Goal: Communication & Community: Answer question/provide support

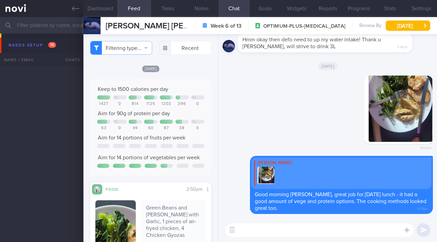
click at [72, 6] on icon at bounding box center [76, 9] width 8 height 8
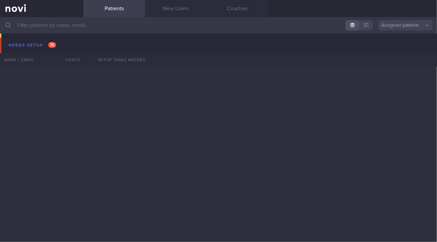
scroll to position [1996, 0]
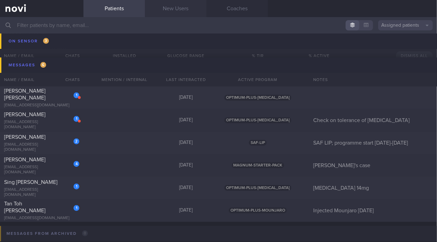
click at [177, 8] on link "New Users" at bounding box center [175, 8] width 61 height 17
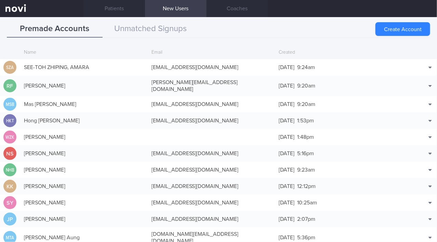
click at [177, 8] on link "New Users" at bounding box center [175, 8] width 61 height 17
click at [422, 75] on button "Match with..." at bounding box center [412, 77] width 45 height 10
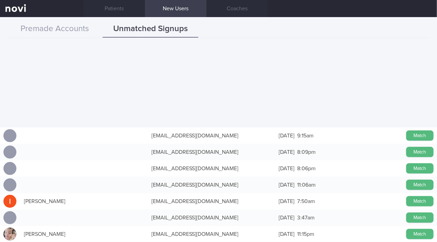
scroll to position [497, 0]
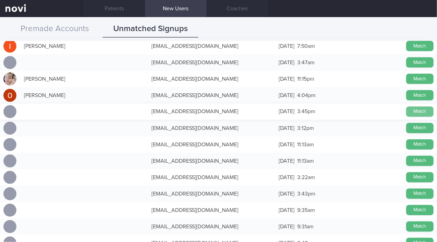
click at [410, 112] on button "Match" at bounding box center [419, 112] width 27 height 10
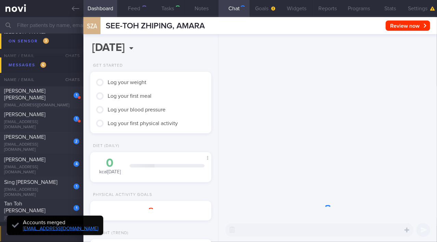
type input ""Not allowed to do Weight training by CTVS""
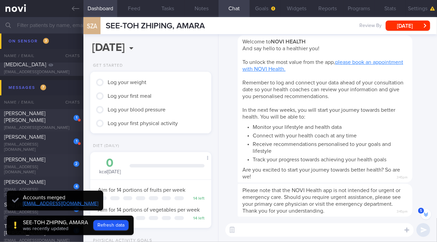
scroll to position [-184, 0]
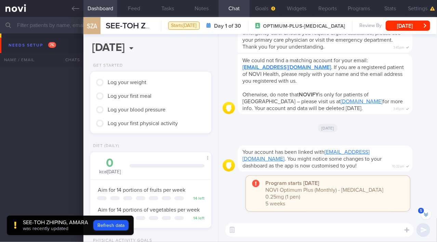
scroll to position [-184, 0]
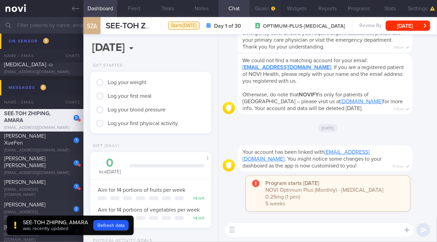
click at [262, 10] on button "Goals" at bounding box center [264, 8] width 31 height 17
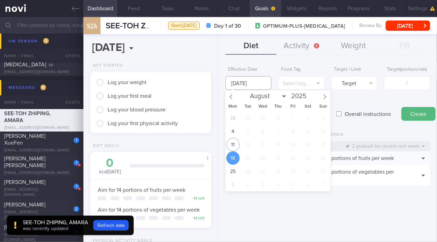
click at [247, 81] on input "18 Aug 2025" at bounding box center [248, 83] width 46 height 14
click at [233, 145] on span "11" at bounding box center [232, 144] width 13 height 13
type input "11 Aug 2025"
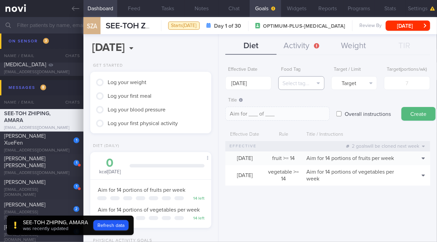
click at [308, 81] on button "Select tag..." at bounding box center [301, 83] width 46 height 14
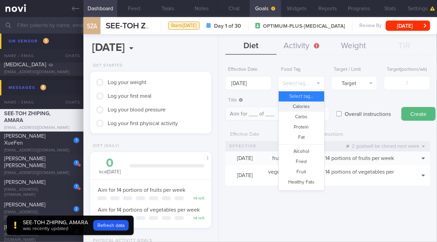
click at [303, 103] on button "Calories" at bounding box center [300, 106] width 45 height 10
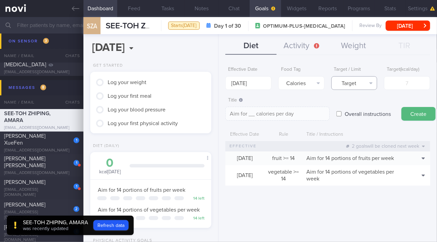
click at [358, 78] on button "Target" at bounding box center [354, 83] width 46 height 14
click at [357, 105] on button "Limit" at bounding box center [353, 106] width 45 height 10
type textarea "Keep to __ calories per day"
click at [403, 82] on input "number" at bounding box center [407, 83] width 46 height 14
type input "1"
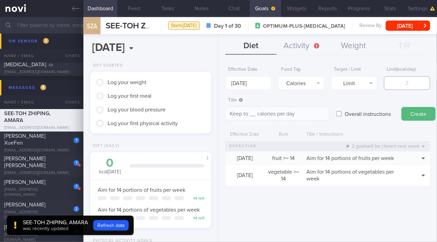
type textarea "Keep to 1 calories per day"
type input "12"
type textarea "Keep to 12 calories per day"
type input "120"
type textarea "Keep to 120 calories per day"
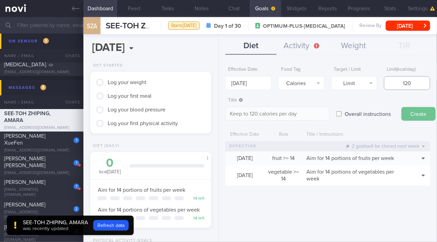
type input "1200"
type textarea "Keep to 1200 calories per day"
type input "1200"
click at [421, 117] on button "Create" at bounding box center [418, 114] width 34 height 14
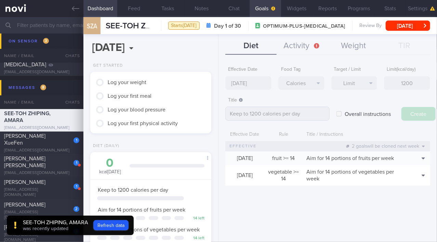
type input "18 Aug 2025"
type textarea "Aim for ___ of ___"
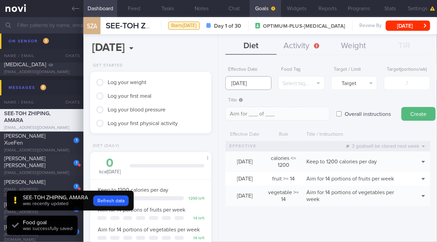
click at [252, 82] on input "18 Aug 2025" at bounding box center [248, 83] width 46 height 14
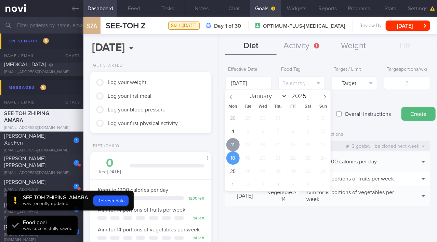
click at [232, 139] on span "11" at bounding box center [232, 144] width 13 height 13
type input "[DATE]"
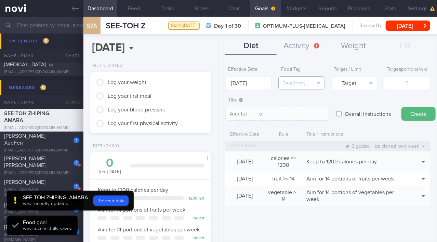
click at [301, 82] on button "Select tag..." at bounding box center [301, 83] width 46 height 14
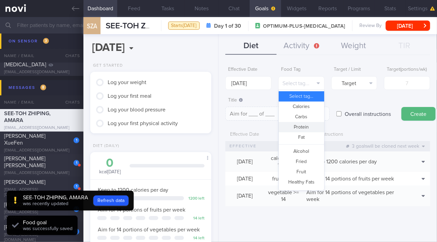
click at [304, 126] on button "Protein" at bounding box center [300, 127] width 45 height 10
type textarea "Aim for __g of protein per day"
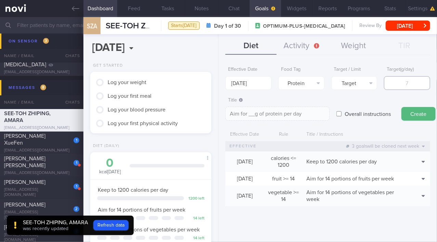
click at [397, 82] on input "number" at bounding box center [407, 83] width 46 height 14
type input "7"
type textarea "Aim for 7g of protein per day"
type input "75"
type textarea "Aim for 75g of protein per day"
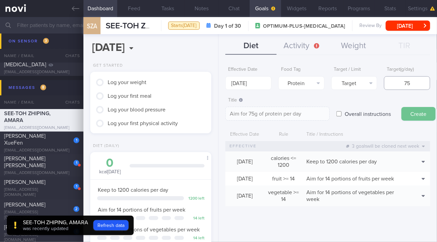
type input "75"
click at [416, 111] on button "Create" at bounding box center [418, 114] width 34 height 14
type input "18 Aug 2025"
type textarea "Aim for ___ of ___"
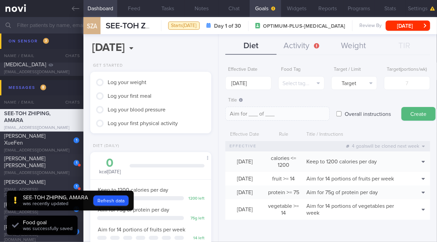
scroll to position [11, 0]
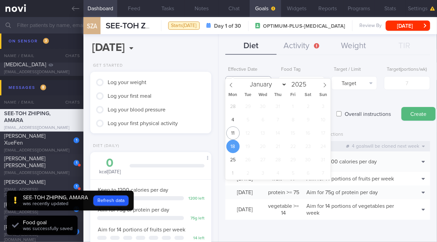
click at [247, 76] on input "18 Aug 2025" at bounding box center [248, 83] width 46 height 14
click at [234, 132] on span "11" at bounding box center [232, 132] width 13 height 13
type input "[DATE]"
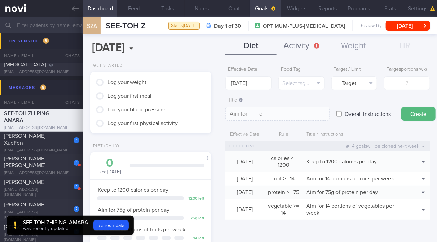
click at [292, 46] on button "Activity" at bounding box center [301, 46] width 51 height 17
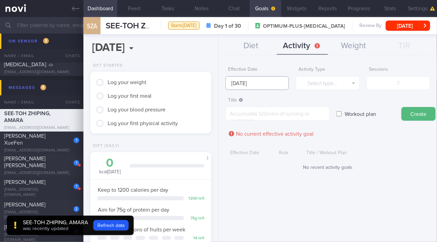
click at [240, 79] on input "18 Aug 2025" at bounding box center [257, 83] width 64 height 14
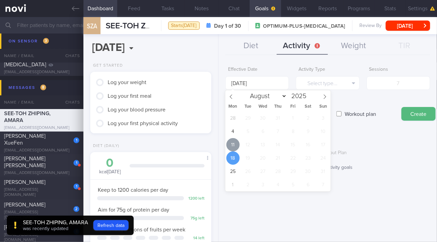
click at [233, 143] on span "11" at bounding box center [232, 144] width 13 height 13
type input "[DATE]"
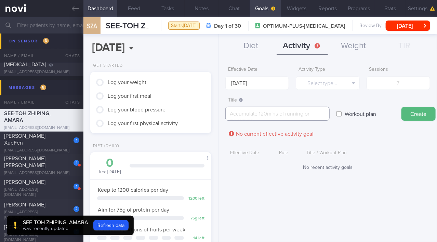
click at [245, 117] on textarea at bounding box center [277, 114] width 104 height 14
type textarea "W"
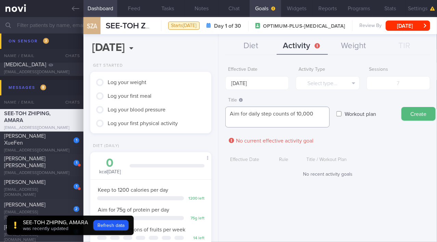
scroll to position [0, 0]
click at [316, 113] on textarea "Aim for daily step counts of 10,000 + Yoga for an hour, once a week" at bounding box center [277, 117] width 104 height 21
type textarea "Aim for daily step counts of 10,000 + Yoga for an hour, once a week"
click at [327, 88] on button "Select type..." at bounding box center [327, 83] width 64 height 14
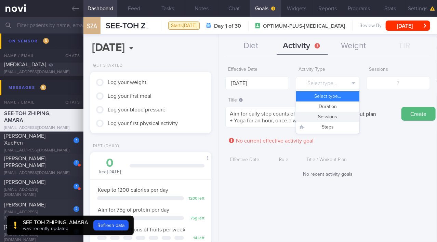
click at [324, 114] on button "Sessions" at bounding box center [327, 117] width 63 height 10
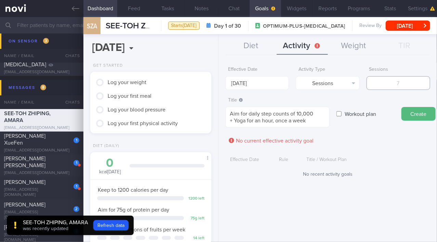
click at [392, 84] on input "number" at bounding box center [398, 83] width 64 height 14
type input "7"
click at [410, 113] on button "Create" at bounding box center [418, 114] width 34 height 14
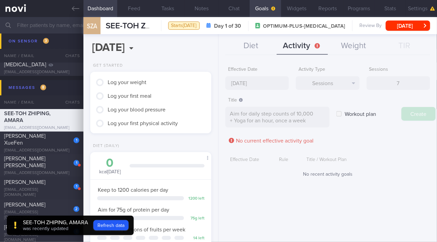
type input "18 Aug 2025"
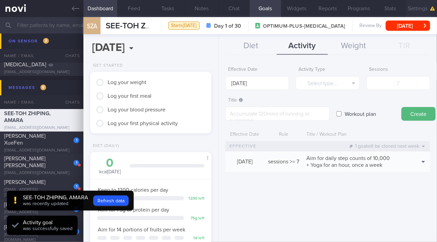
click at [423, 8] on button "Settings" at bounding box center [420, 8] width 31 height 17
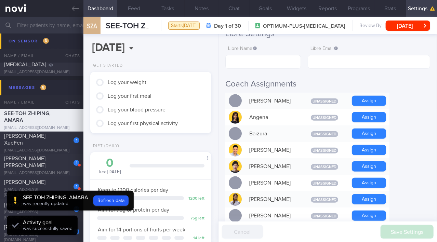
scroll to position [186, 0]
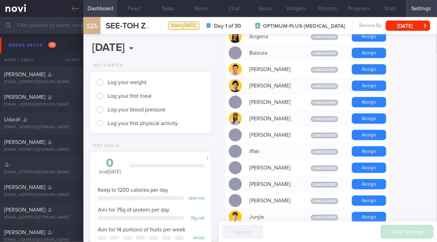
scroll to position [311, 0]
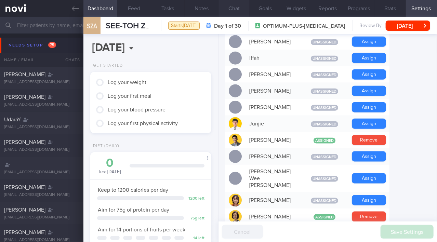
click at [239, 8] on button "Chat" at bounding box center [233, 8] width 31 height 17
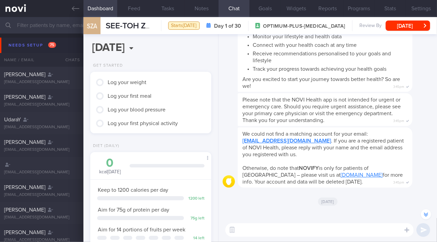
scroll to position [-93, 0]
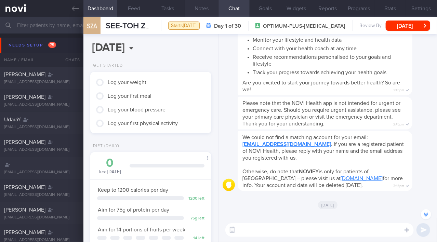
click at [190, 8] on button "Notes" at bounding box center [201, 8] width 34 height 17
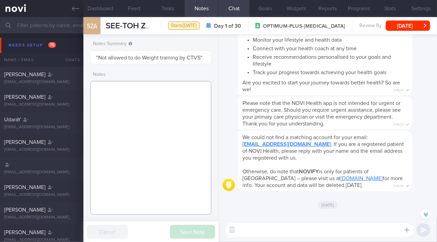
click at [119, 91] on textarea at bounding box center [150, 148] width 121 height 134
paste textarea "42 year old Female Occupation Occupation Smoking Non-smoker Alcohol Intake 0 un…"
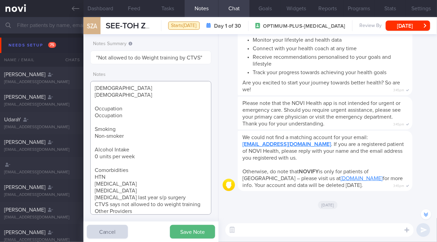
scroll to position [62, 0]
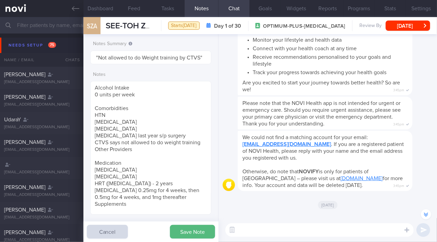
click at [89, 110] on div "Notes Summary "Not allowed to do Weight training by CTVS" Notes Save Note Cancel" at bounding box center [150, 138] width 135 height 208
click at [93, 108] on textarea "42 year old Female Occupation Occupation Smoking Non-smoker Alcohol Intake 0 un…" at bounding box center [150, 148] width 121 height 134
drag, startPoint x: 95, startPoint y: 149, endPoint x: 132, endPoint y: 149, distance: 36.9
click at [132, 149] on textarea "42 year old Female Occupation Occupation Smoking Non-smoker Alcohol Intake 0 un…" at bounding box center [150, 148] width 121 height 134
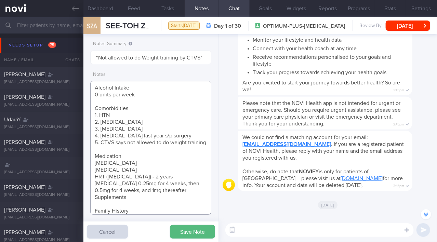
drag, startPoint x: 94, startPoint y: 163, endPoint x: 126, endPoint y: 102, distance: 67.8
click at [94, 162] on textarea "42 year old Female Occupation Occupation Smoking Non-smoker Alcohol Intake 0 un…" at bounding box center [150, 148] width 121 height 134
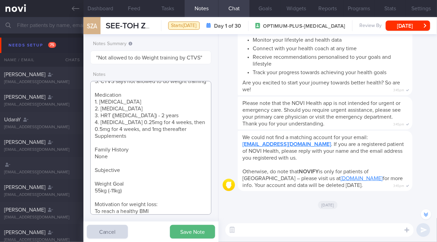
scroll to position [124, 0]
drag, startPoint x: 133, startPoint y: 142, endPoint x: 84, endPoint y: 142, distance: 48.9
click at [84, 142] on div "Notes Summary "Not allowed to do Weight training by CTVS" Notes Save Note Cancel" at bounding box center [150, 138] width 135 height 208
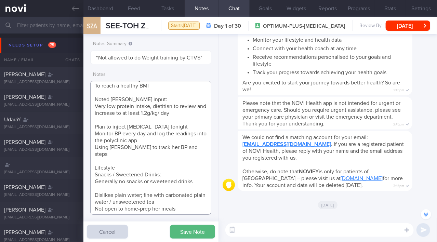
scroll to position [249, 0]
drag, startPoint x: 94, startPoint y: 165, endPoint x: 199, endPoint y: 183, distance: 107.4
click at [199, 183] on textarea "42 year old Female Occupation Occupation Smoking Non-smoker Alcohol Intake 0 un…" at bounding box center [150, 148] width 121 height 134
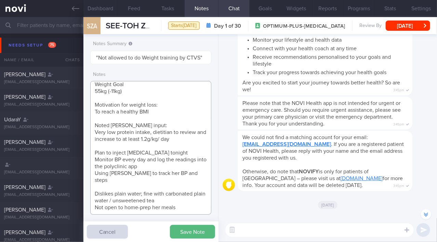
scroll to position [222, 0]
click at [184, 208] on textarea "42 year old Female Occupation Occupation Smoking Non-smoker Alcohol Intake 0 un…" at bounding box center [150, 148] width 121 height 134
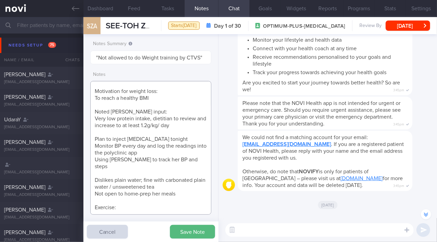
paste textarea "Walks for 3 hours a week (1.5 hours on Saturday and Sunday) Yoga for 1 hour per…"
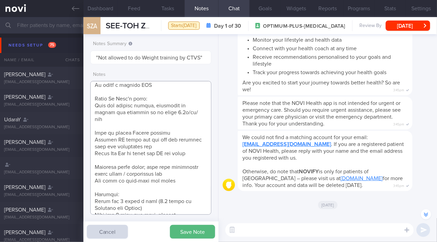
scroll to position [272, 0]
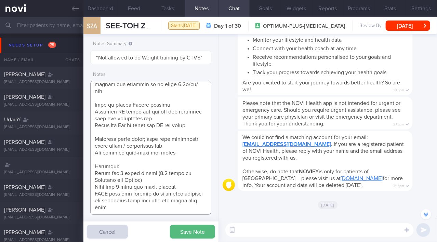
click at [120, 165] on textarea at bounding box center [150, 148] width 121 height 134
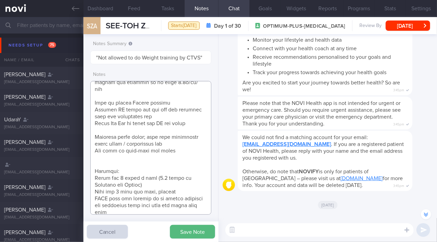
paste textarea "*Need to pace with the client for dietary changes; she will work out how to inc…"
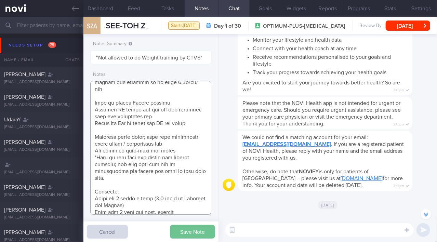
type textarea "42 year old Female Occupation Occupation Smoking Non-smoker Alcohol Intake 0 un…"
click at [192, 237] on button "Save Note" at bounding box center [192, 232] width 45 height 14
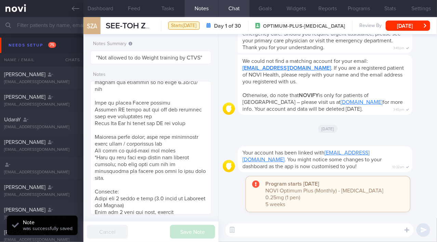
scroll to position [0, 0]
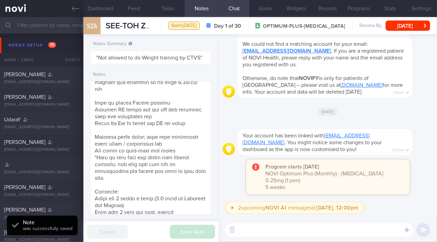
click at [265, 227] on textarea at bounding box center [319, 230] width 188 height 14
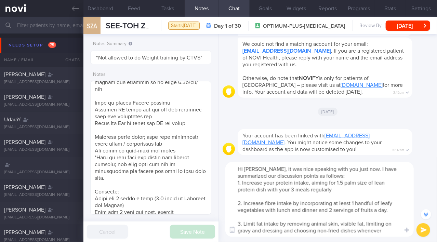
scroll to position [-68, 0]
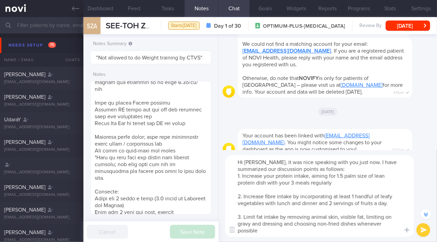
drag, startPoint x: 235, startPoint y: 178, endPoint x: 275, endPoint y: 233, distance: 68.5
click at [275, 233] on textarea "Hi Amara, it was nice speaking with you just now. I have summarized our discuss…" at bounding box center [319, 196] width 188 height 82
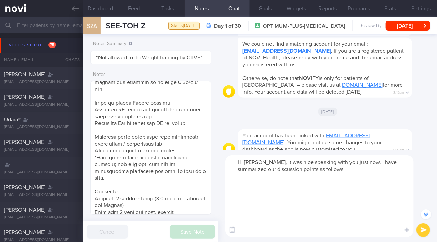
scroll to position [-13, 0]
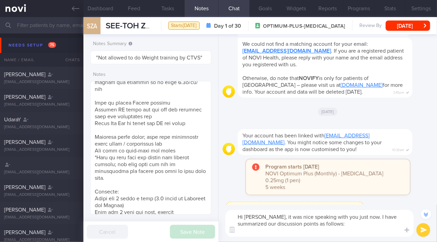
paste textarea "Increase protein intake by aiming for 1.5 palm-sized portions of lean protein w…"
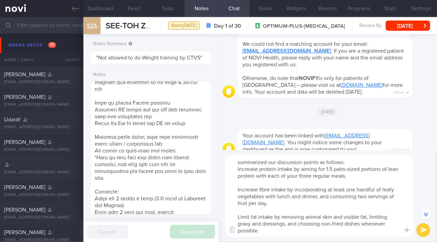
scroll to position [0, 0]
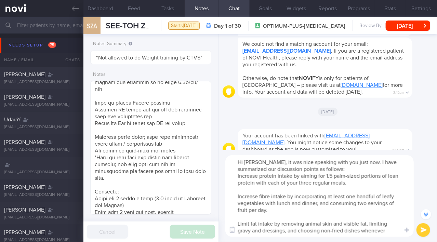
click at [237, 177] on textarea "Hi Amara, it was nice speaking with you just now. I have summarized our discuss…" at bounding box center [319, 196] width 188 height 82
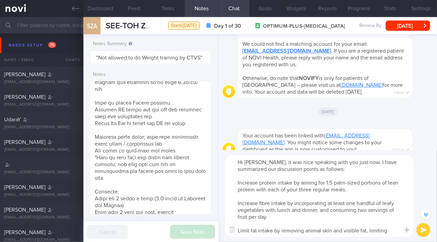
scroll to position [-74, 0]
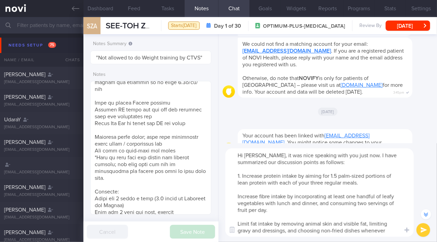
drag, startPoint x: 309, startPoint y: 182, endPoint x: 322, endPoint y: 183, distance: 12.6
click at [322, 183] on textarea "Hi Amara, it was nice speaking with you just now. I have summarized our discuss…" at bounding box center [319, 192] width 188 height 88
click at [236, 196] on textarea "Hi Amara, it was nice speaking with you just now. I have summarized our discuss…" at bounding box center [319, 192] width 188 height 88
drag, startPoint x: 353, startPoint y: 194, endPoint x: 361, endPoint y: 193, distance: 8.2
click at [361, 193] on textarea "Hi Amara, it was nice speaking with you just now. I have summarized our discuss…" at bounding box center [319, 192] width 188 height 88
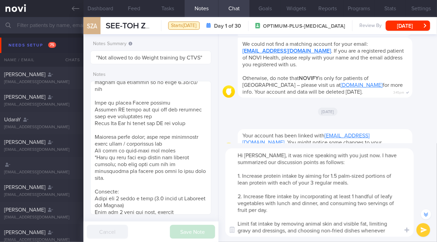
drag, startPoint x: 358, startPoint y: 202, endPoint x: 366, endPoint y: 201, distance: 7.9
click at [366, 201] on textarea "Hi Amara, it was nice speaking with you just now. I have summarized our discuss…" at bounding box center [319, 192] width 188 height 88
click at [239, 222] on textarea "Hi Amara, it was nice speaking with you just now. I have summarized our discuss…" at bounding box center [319, 192] width 188 height 88
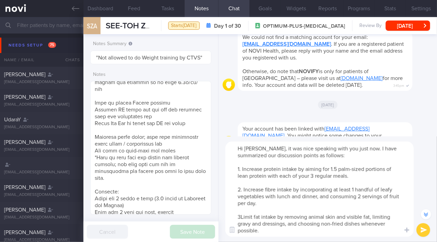
scroll to position [-81, 0]
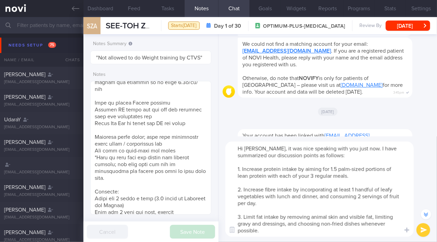
click at [294, 233] on textarea "Hi Amara, it was nice speaking with you just now. I have summarized our discuss…" at bounding box center [319, 188] width 188 height 95
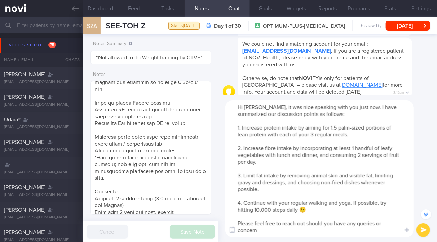
scroll to position [-122, 0]
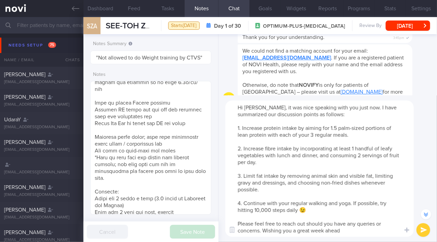
type textarea "Hi Amara, it was nice speaking with you just now. I have summarized our discuss…"
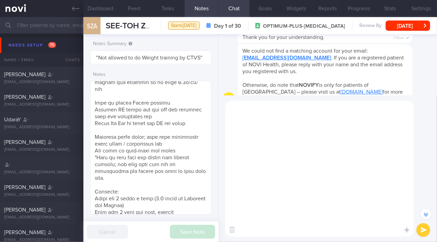
scroll to position [0, 0]
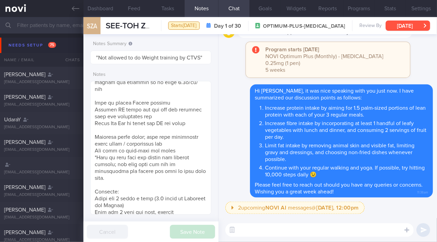
click at [402, 22] on button "[DATE]" at bounding box center [407, 25] width 44 height 10
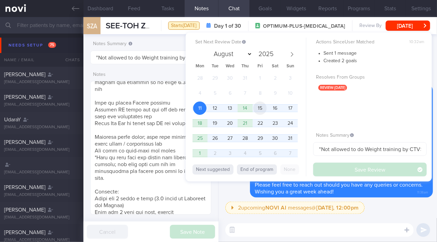
click at [256, 109] on span "15" at bounding box center [259, 107] width 13 height 13
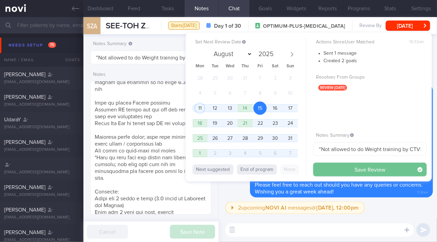
click at [337, 175] on button "Save Review" at bounding box center [369, 170] width 113 height 14
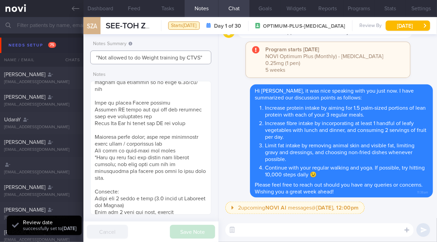
click at [170, 58] on input ""Not allowed to do Weight training by CTVS"" at bounding box center [150, 58] width 121 height 14
click at [92, 57] on input ""Not allowed to do Weight training by CTVS"" at bounding box center [150, 58] width 121 height 14
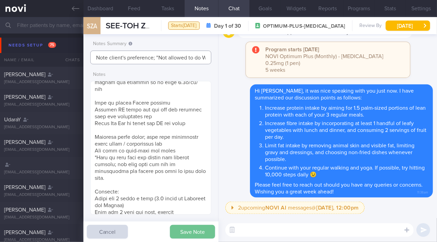
type input "Note client's preference; "Not allowed to do Weight training by CTVS""
click at [178, 229] on button "Save Note" at bounding box center [192, 232] width 45 height 14
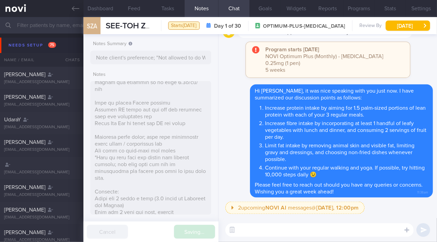
type input "Note client's preference; "Not allowed to do Weight training by CTVS""
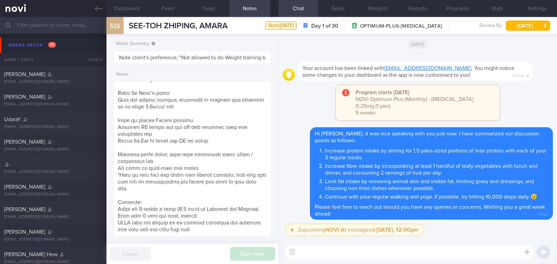
scroll to position [304, 0]
click at [98, 6] on icon at bounding box center [99, 9] width 8 height 8
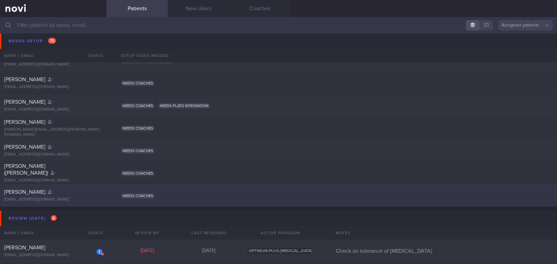
scroll to position [1615, 0]
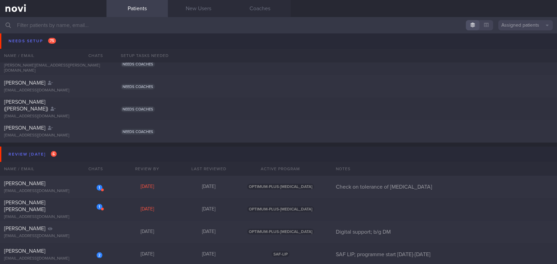
click at [71, 27] on input "text" at bounding box center [278, 25] width 557 height 16
type input "t"
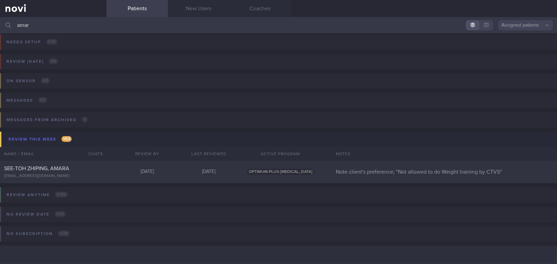
scroll to position [3, 0]
type input "amara"
click at [64, 169] on span "SEE-TOH ZHIPING, AMARA" at bounding box center [36, 168] width 65 height 5
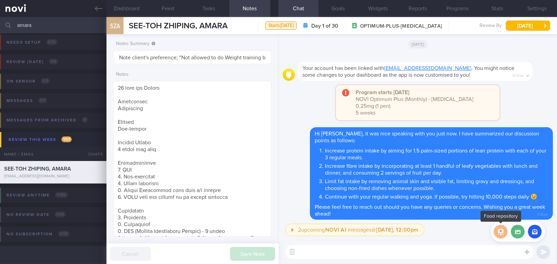
click at [436, 232] on button "button" at bounding box center [501, 232] width 14 height 14
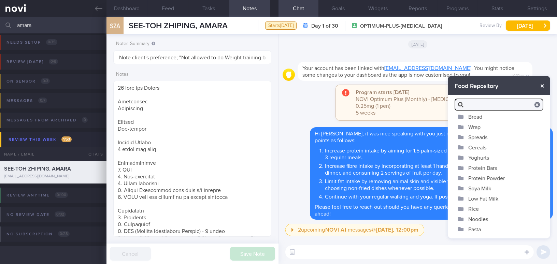
click at [436, 88] on button "button" at bounding box center [543, 86] width 12 height 12
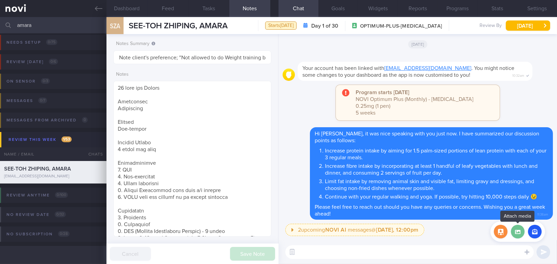
click at [436, 236] on label at bounding box center [518, 232] width 14 height 14
click at [0, 0] on input "file" at bounding box center [0, 0] width 0 height 0
click at [436, 234] on button "button" at bounding box center [535, 232] width 14 height 14
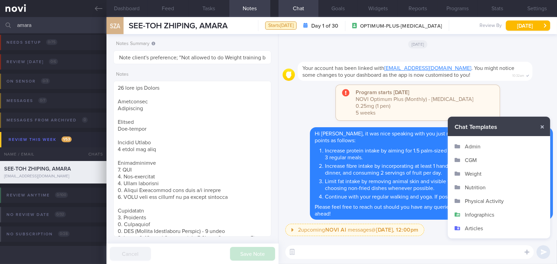
click at [436, 217] on button "Infographics" at bounding box center [499, 215] width 102 height 14
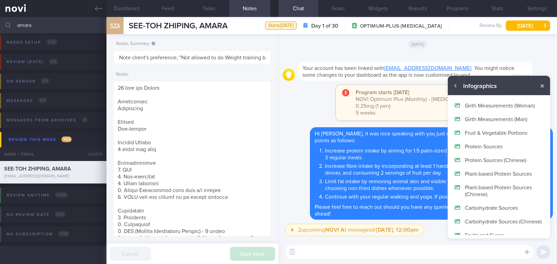
click at [436, 147] on button "Protein Sources" at bounding box center [499, 147] width 102 height 14
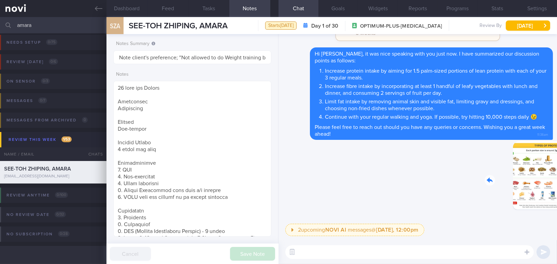
drag, startPoint x: 498, startPoint y: 184, endPoint x: 557, endPoint y: 190, distance: 59.4
click at [436, 190] on div "2 upcoming NOVI AI messages @ Tomorrow, 12:00pm Tomorrow, 12:00pm Keeping to th…" at bounding box center [418, 137] width 279 height 206
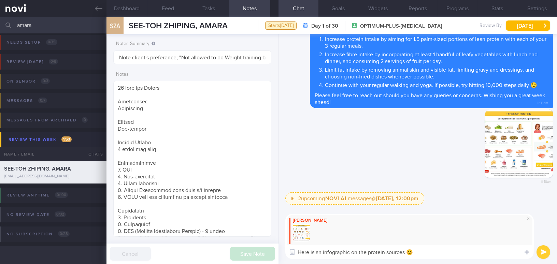
type textarea "Here is an infographic on the protein sources 😊"
click at [436, 242] on button "submit" at bounding box center [544, 253] width 14 height 14
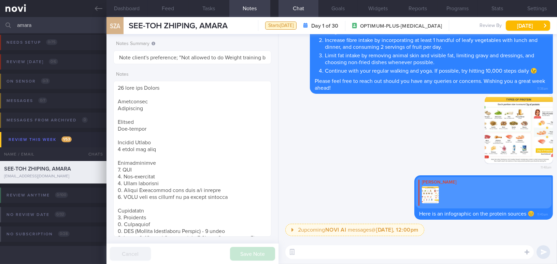
drag, startPoint x: 46, startPoint y: 24, endPoint x: -10, endPoint y: 24, distance: 56.4
click at [0, 24] on html "You are offline! Some functionality will be unavailable Patients New Users Coac…" at bounding box center [278, 132] width 557 height 264
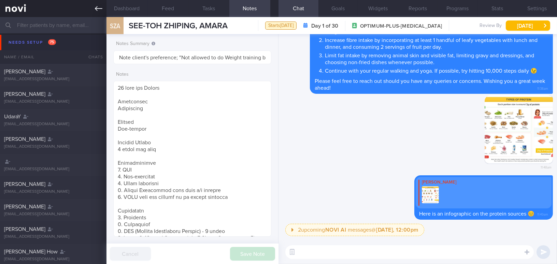
click at [90, 7] on link at bounding box center [53, 8] width 107 height 17
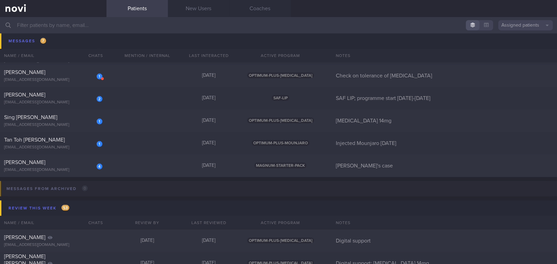
scroll to position [2053, 0]
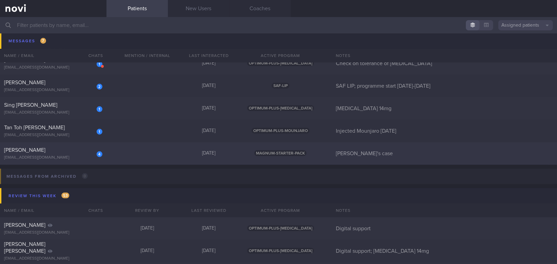
click at [72, 153] on div "[PERSON_NAME]" at bounding box center [52, 150] width 97 height 7
select select "7"
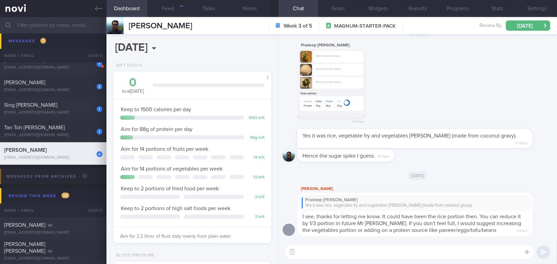
click at [321, 82] on button "button" at bounding box center [332, 84] width 68 height 68
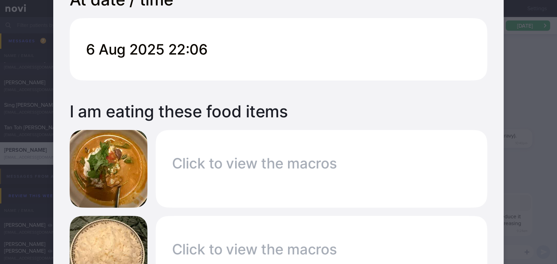
scroll to position [217, 0]
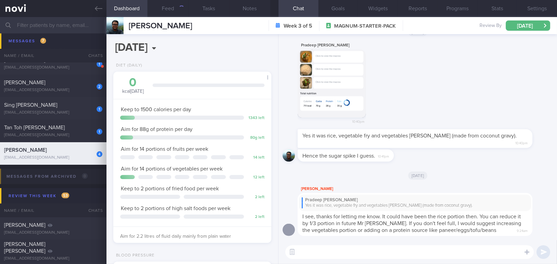
click at [436, 113] on div "Pradeep Varadaraja Banavara 10:40pm" at bounding box center [418, 85] width 271 height 88
click at [94, 10] on link at bounding box center [53, 8] width 107 height 17
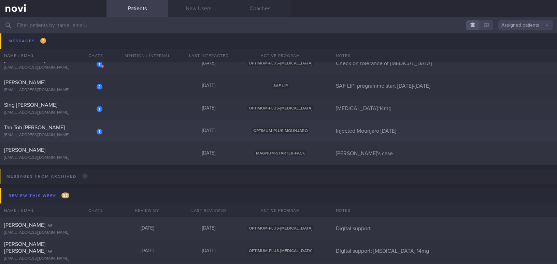
scroll to position [2022, 0]
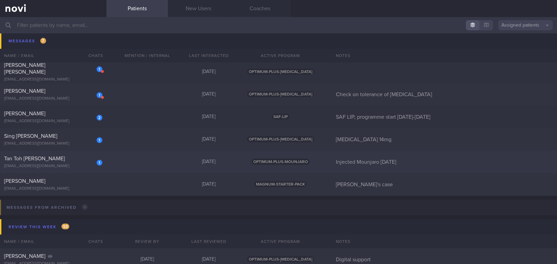
click at [68, 157] on div "Tan Toh Tee Martin" at bounding box center [52, 158] width 97 height 7
select select "7"
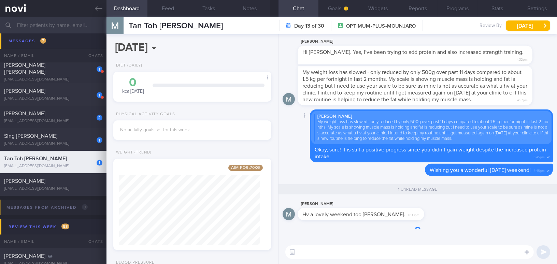
scroll to position [70, 141]
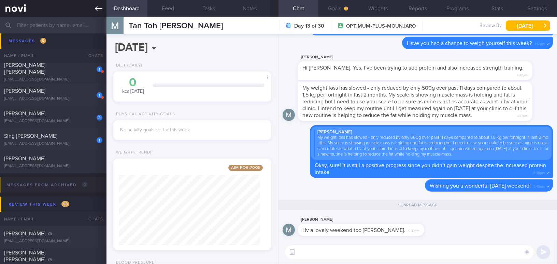
click at [98, 9] on icon at bounding box center [99, 8] width 8 height 5
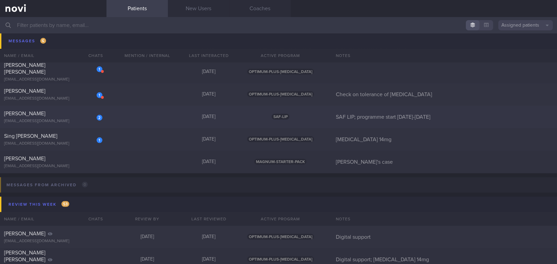
scroll to position [1991, 0]
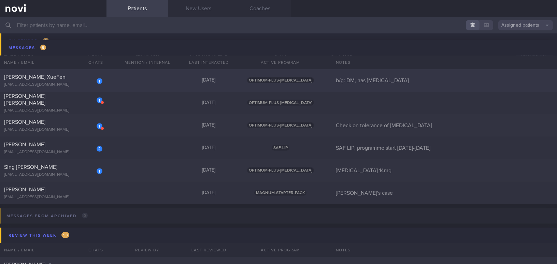
click at [65, 81] on div "1 Fern Ong XueFen ong.fern@gmail.com" at bounding box center [53, 81] width 107 height 14
select select "7"
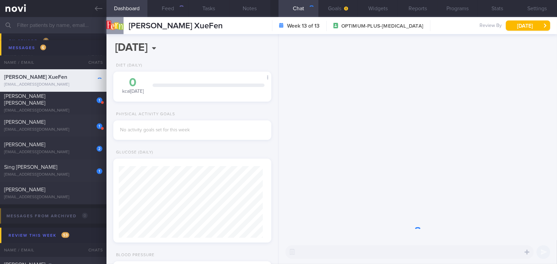
scroll to position [80, 141]
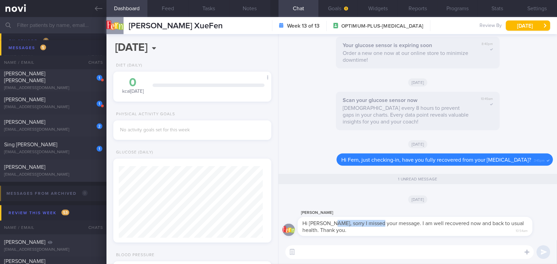
drag, startPoint x: 330, startPoint y: 219, endPoint x: 379, endPoint y: 219, distance: 48.8
click at [379, 219] on div "Hi Mee Li, sorry I missed your message. I am well recovered now and back to usu…" at bounding box center [415, 226] width 235 height 19
click at [394, 201] on div "[DATE]" at bounding box center [418, 199] width 271 height 19
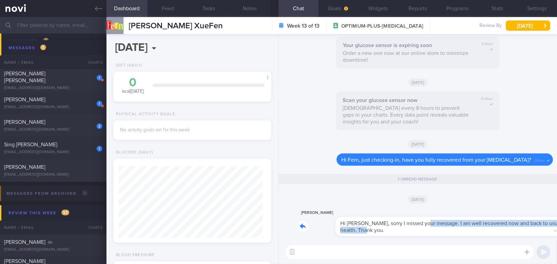
drag, startPoint x: 386, startPoint y: 219, endPoint x: 494, endPoint y: 230, distance: 108.5
click at [436, 230] on div "Fern ONG Hi Mee Li, sorry I missed your message. I am well recovered now and ba…" at bounding box center [426, 222] width 256 height 27
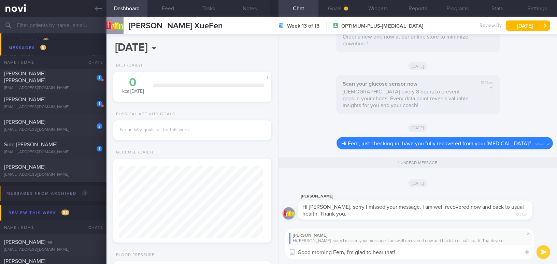
scroll to position [0, 0]
click at [174, 10] on button "Feed" at bounding box center [168, 8] width 41 height 17
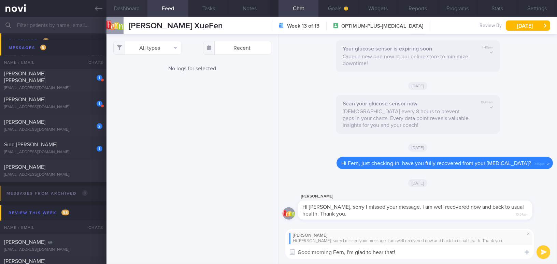
click at [133, 10] on button "Dashboard" at bounding box center [127, 8] width 41 height 17
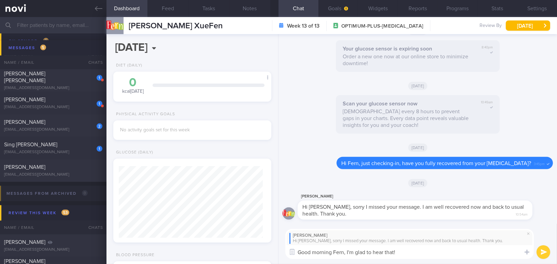
click at [417, 242] on textarea "Good morning Fern, I'm glad to hear that!" at bounding box center [410, 253] width 249 height 14
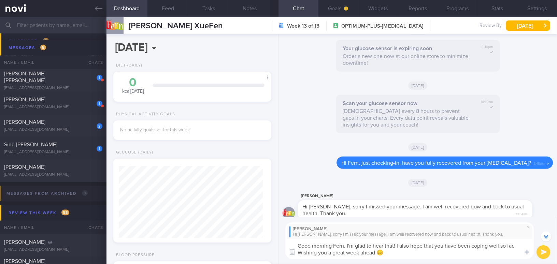
type textarea "Good morning Fern, I'm glad to hear that! I also hope that you have been coping…"
click at [436, 242] on button "submit" at bounding box center [544, 253] width 14 height 14
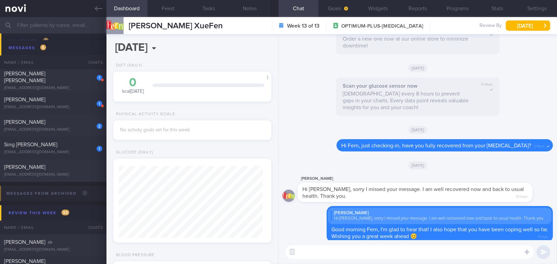
scroll to position [0, 0]
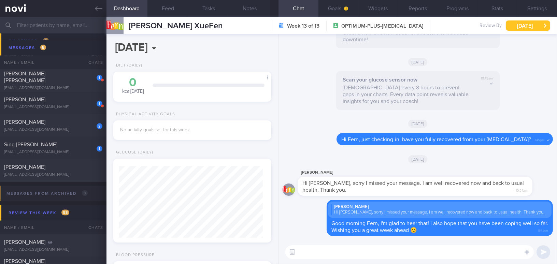
click at [436, 25] on button "[DATE]" at bounding box center [528, 25] width 44 height 10
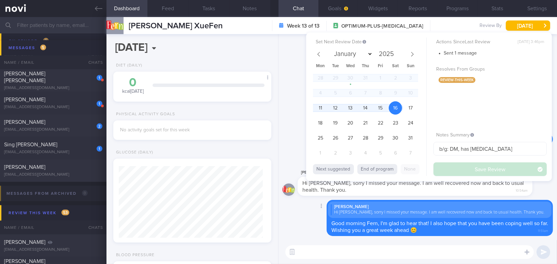
click at [302, 221] on div at bounding box center [305, 219] width 6 height 8
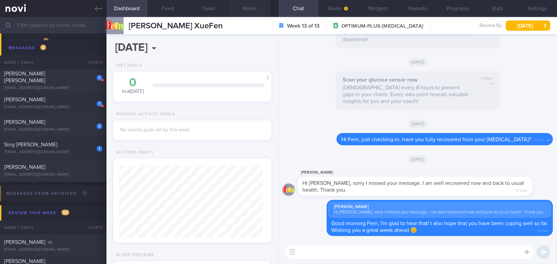
click at [256, 11] on button "Notes" at bounding box center [250, 8] width 41 height 17
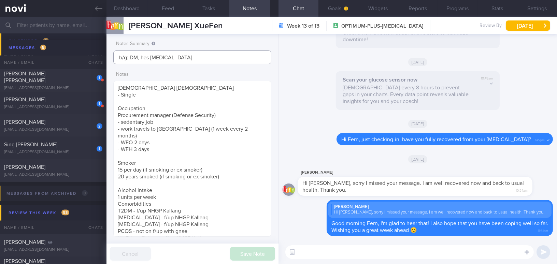
click at [210, 61] on input "b/g: DM, has glucometer" at bounding box center [192, 58] width 158 height 14
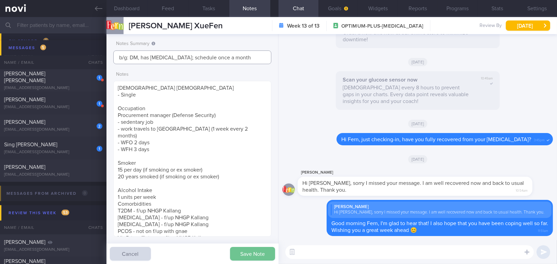
type input "b/g: DM, has [MEDICAL_DATA]; schedule once a month"
click at [255, 242] on button "Save Note" at bounding box center [252, 254] width 45 height 14
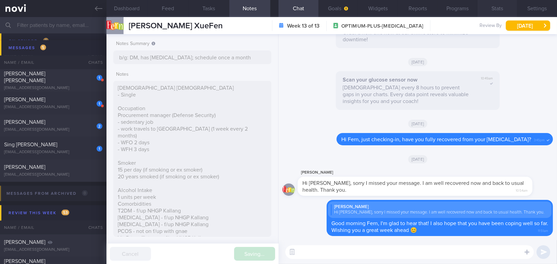
type input "b/g: DM, has [MEDICAL_DATA]; schedule once a month"
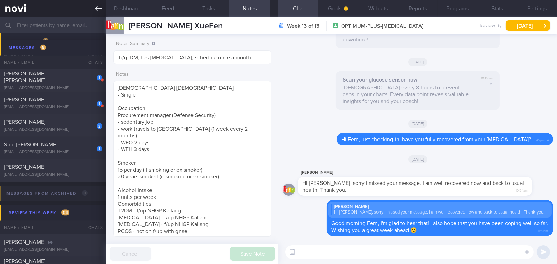
click at [100, 11] on icon at bounding box center [99, 9] width 8 height 8
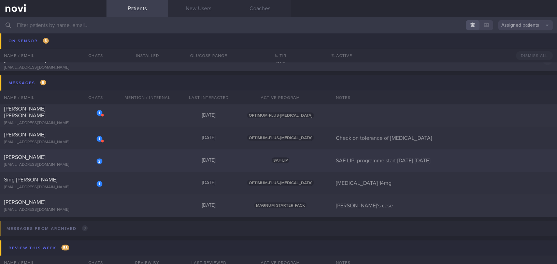
scroll to position [1959, 0]
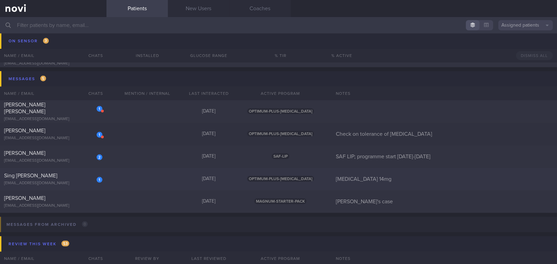
click at [79, 176] on div "Sing [PERSON_NAME]" at bounding box center [52, 176] width 97 height 7
select select "7"
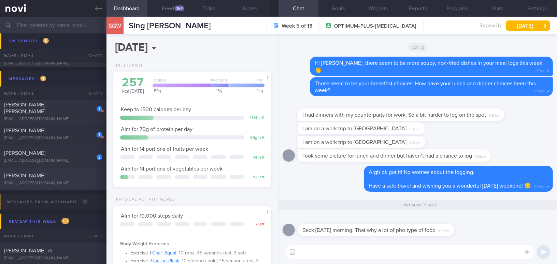
scroll to position [80, 141]
click at [171, 8] on button "Feed 364" at bounding box center [168, 8] width 41 height 17
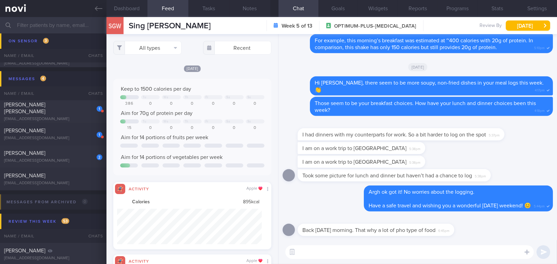
scroll to position [36, 144]
click at [134, 52] on button "All types" at bounding box center [147, 48] width 68 height 14
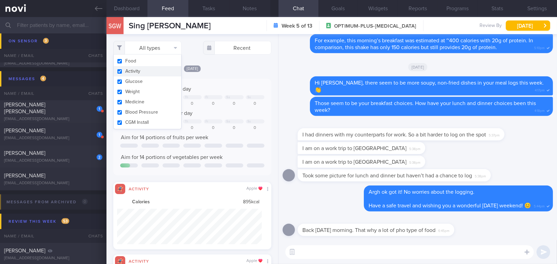
click at [121, 70] on input "checkbox" at bounding box center [119, 71] width 5 height 4
checkbox input "false"
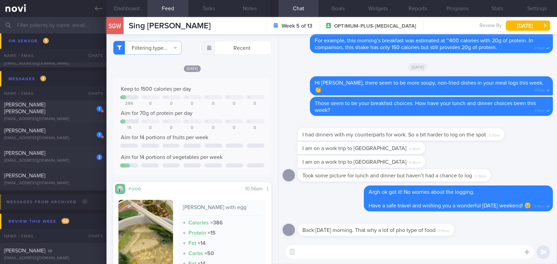
click at [228, 74] on div "Today Keep to 1500 calories per day Tu We Th Fr Sa Su 386 0 0 0 0 0 0 Aim for 7…" at bounding box center [192, 198] width 158 height 267
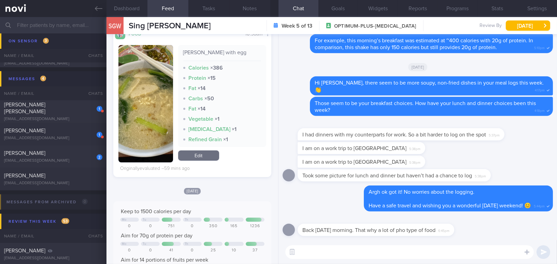
scroll to position [93, 0]
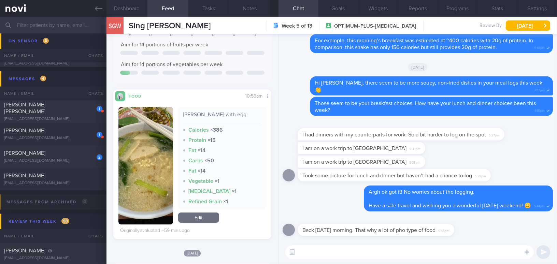
click at [158, 121] on img "button" at bounding box center [146, 166] width 55 height 118
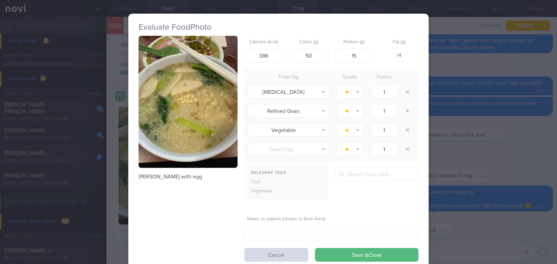
click at [174, 96] on button "button" at bounding box center [188, 102] width 99 height 132
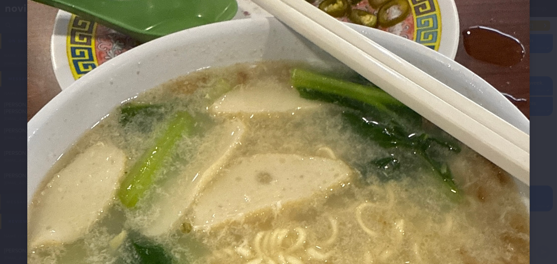
scroll to position [155, 0]
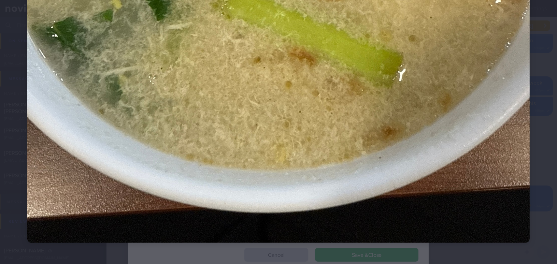
drag, startPoint x: 268, startPoint y: 135, endPoint x: 278, endPoint y: 134, distance: 9.9
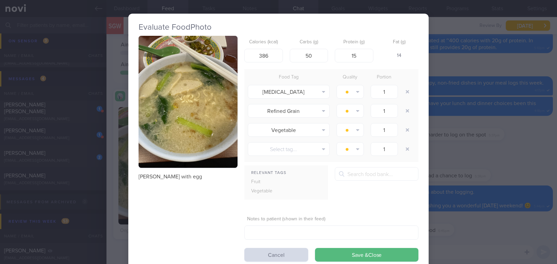
click at [436, 159] on div "Evaluate Food Photo Maggi mee with egg Calories (kcal) 386 Carbs (g) 50 Protein…" at bounding box center [278, 132] width 557 height 264
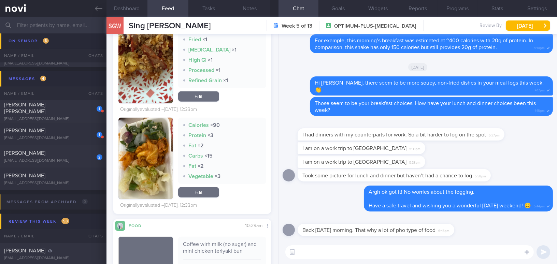
click at [154, 150] on button "button" at bounding box center [146, 159] width 55 height 82
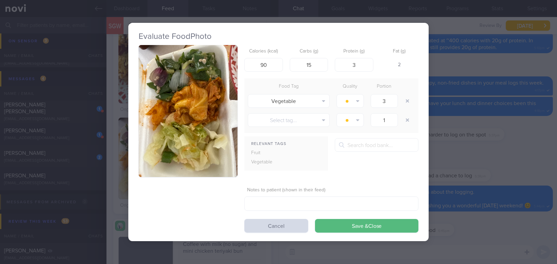
click at [436, 149] on div "Evaluate Food Photo Calories (kcal) 90 Carbs (g) 15 Protein (g) 3 Fat (g) 2 Foo…" at bounding box center [278, 132] width 557 height 264
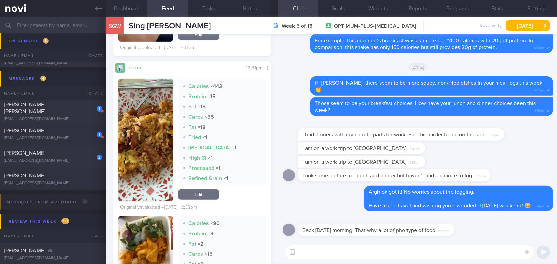
click at [149, 150] on button "button" at bounding box center [146, 140] width 55 height 123
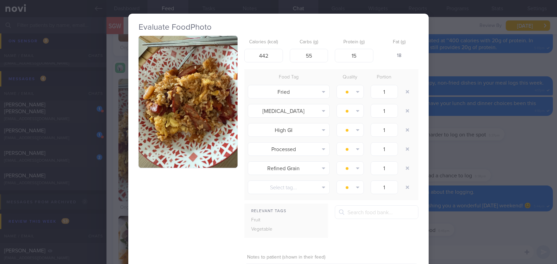
click at [161, 142] on button "button" at bounding box center [188, 102] width 99 height 132
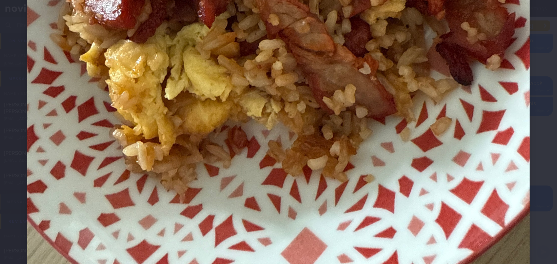
scroll to position [403, 0]
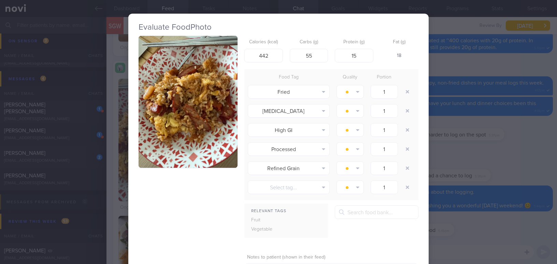
click at [436, 156] on div "Evaluate Food Photo Calories (kcal) 442 Carbs (g) 55 Protein (g) 15 Fat (g) 18 …" at bounding box center [278, 132] width 557 height 264
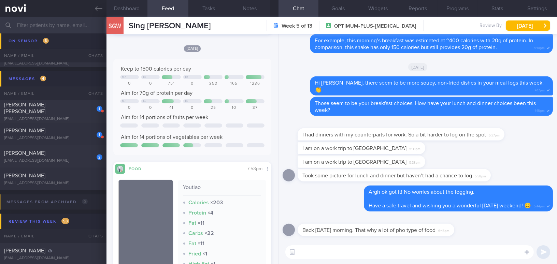
scroll to position [295, 0]
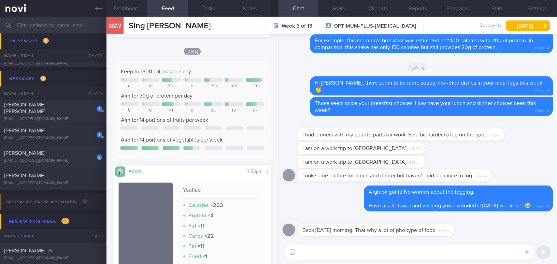
click at [330, 242] on textarea at bounding box center [410, 253] width 249 height 14
type textarea "Hi Geok Wei, welcome back to Singapore!"
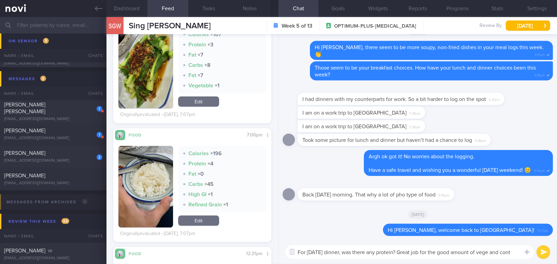
scroll to position [0, 0]
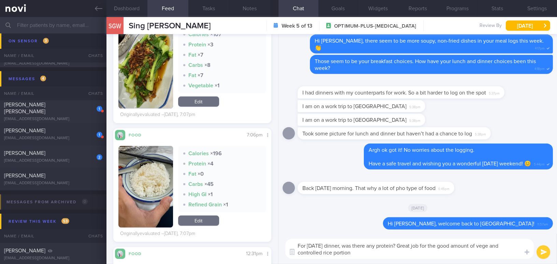
drag, startPoint x: 359, startPoint y: 256, endPoint x: 287, endPoint y: 243, distance: 72.6
click at [287, 242] on textarea "For yesterday's dinner, was there any protein? Great job for the good amount of…" at bounding box center [410, 249] width 249 height 20
type textarea "For yesterday's dinner, was there any protein? Great job for the good amount of…"
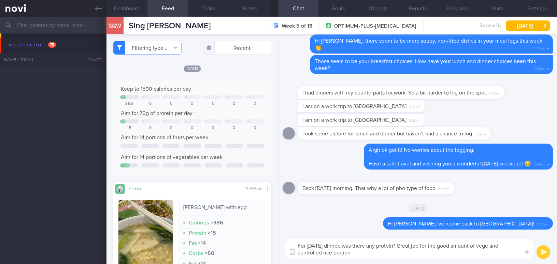
select select "7"
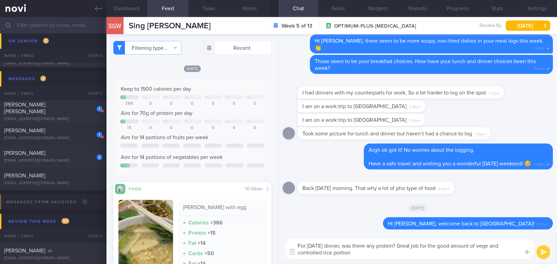
scroll to position [606, 0]
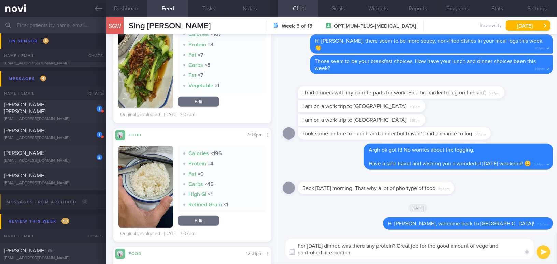
click at [353, 253] on textarea "For [DATE] dinner, was there any protein? Great job for the good amount of vege…" at bounding box center [410, 249] width 249 height 20
drag, startPoint x: 354, startPoint y: 253, endPoint x: 292, endPoint y: 241, distance: 62.9
click at [292, 241] on textarea "For [DATE] dinner, was there any protein? Great job for the good amount of vege…" at bounding box center [410, 249] width 249 height 20
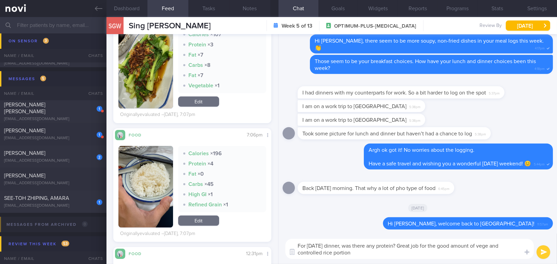
paste textarea "on including a good amount of vegetables and controlling your rice portion."
type textarea "For [DATE] dinner, was there any protein? Great job on including a good amount …"
click at [540, 253] on button "submit" at bounding box center [544, 253] width 14 height 14
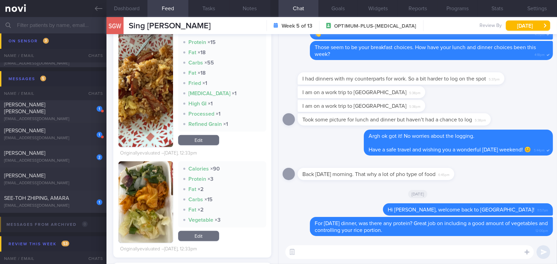
scroll to position [885, 0]
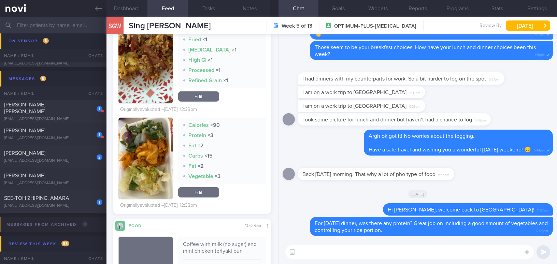
click at [151, 178] on button "button" at bounding box center [146, 159] width 55 height 82
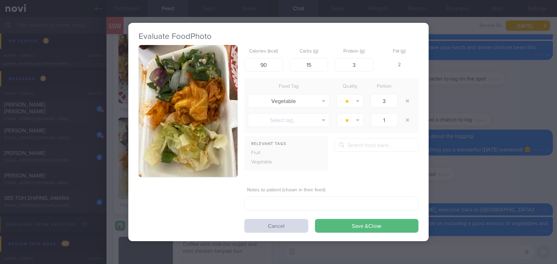
click at [155, 136] on button "button" at bounding box center [188, 111] width 99 height 132
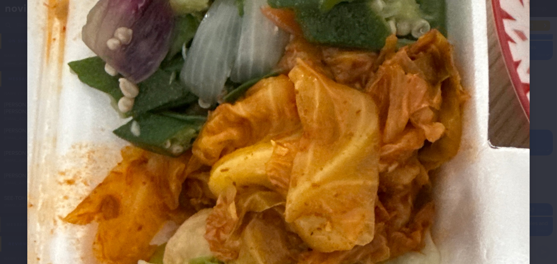
scroll to position [124, 0]
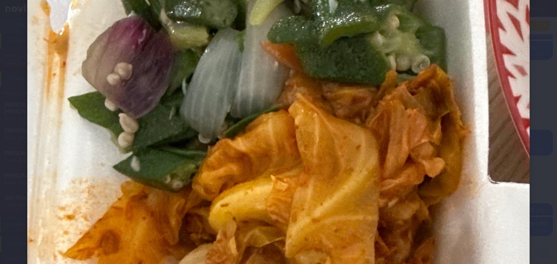
click at [333, 178] on img at bounding box center [278, 238] width 503 height 671
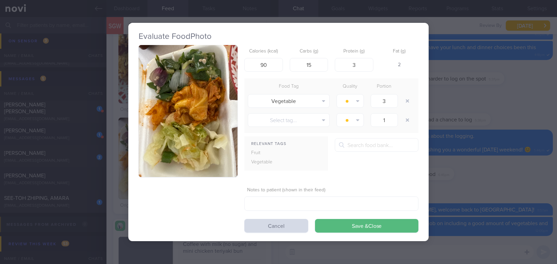
click at [466, 193] on div "Evaluate Food Photo Calories (kcal) 90 Carbs (g) 15 Protein (g) 3 Fat (g) 2 Foo…" at bounding box center [278, 132] width 557 height 264
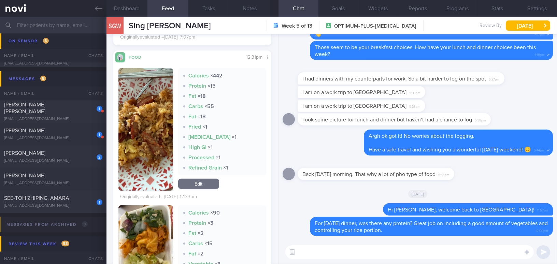
scroll to position [792, 0]
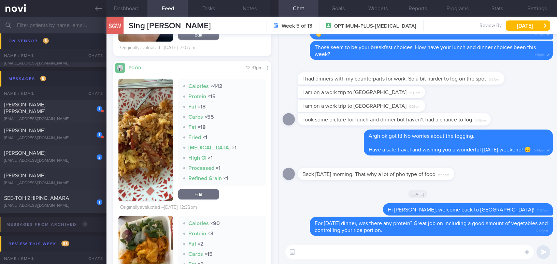
click at [345, 254] on textarea at bounding box center [410, 253] width 249 height 14
type textarea "S"
click at [144, 165] on button "button" at bounding box center [146, 140] width 55 height 123
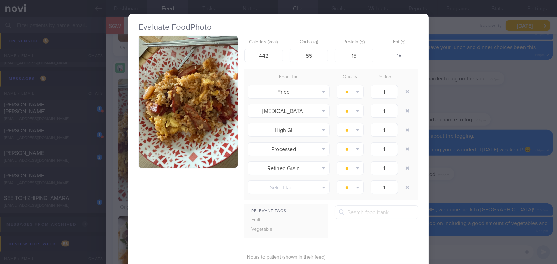
click at [538, 98] on div "Evaluate Food Photo Calories (kcal) 442 Carbs (g) 55 Protein (g) 15 Fat (g) 18 …" at bounding box center [278, 132] width 557 height 264
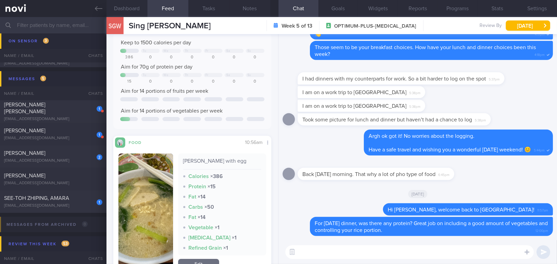
scroll to position [78, 0]
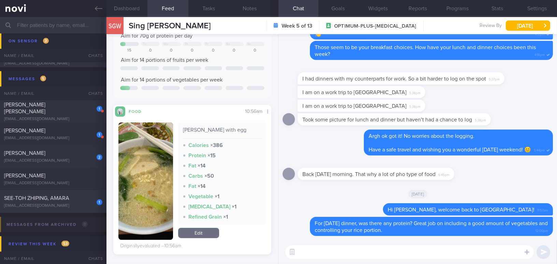
click at [59, 199] on span "SEE-TOH ZHIPING, AMARA" at bounding box center [36, 198] width 65 height 5
type input "Note client's preference; "Not allowed to do Weight training by CTVS""
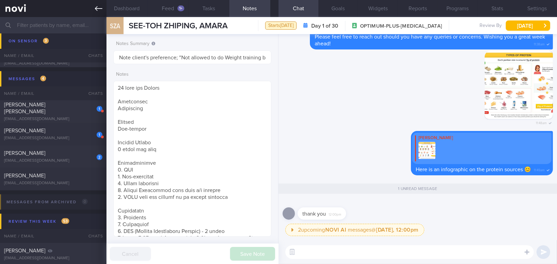
click at [94, 12] on link at bounding box center [53, 8] width 107 height 17
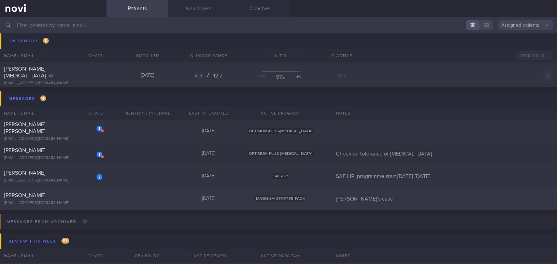
scroll to position [1928, 0]
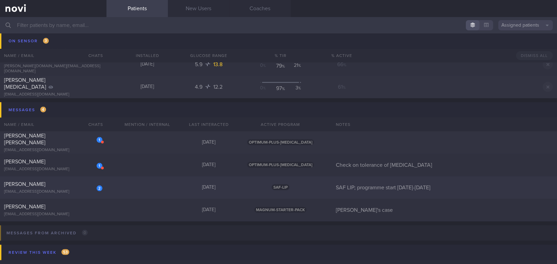
click at [50, 187] on div "[PERSON_NAME]" at bounding box center [52, 184] width 97 height 7
select select "7"
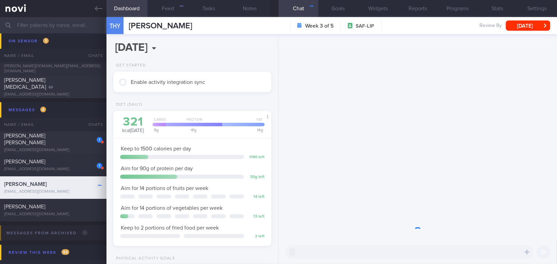
scroll to position [80, 141]
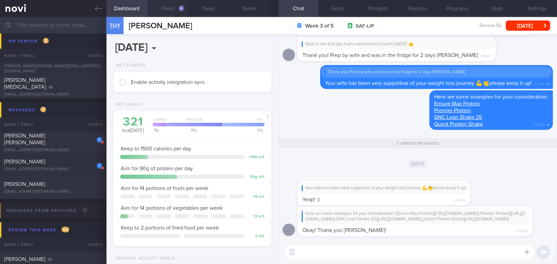
click at [165, 8] on button "Feed 6" at bounding box center [168, 8] width 41 height 17
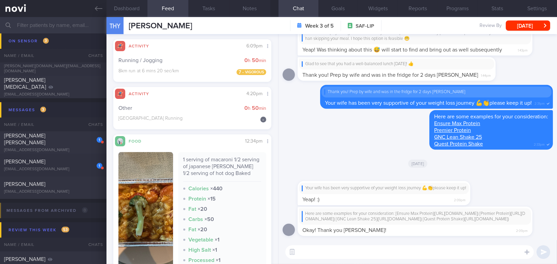
scroll to position [621, 0]
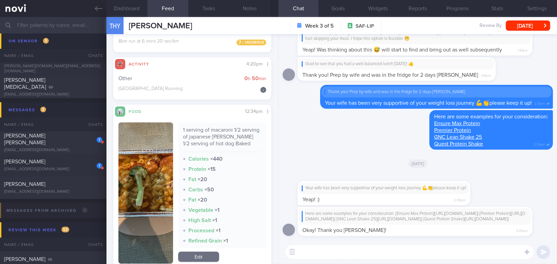
click at [144, 177] on button "button" at bounding box center [146, 193] width 55 height 141
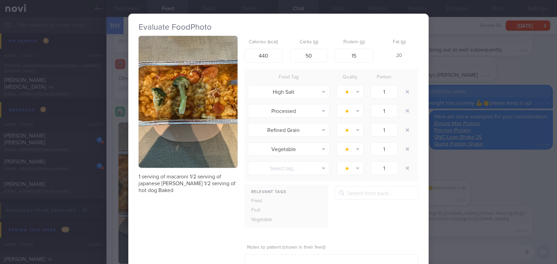
click at [178, 109] on button "button" at bounding box center [188, 102] width 99 height 132
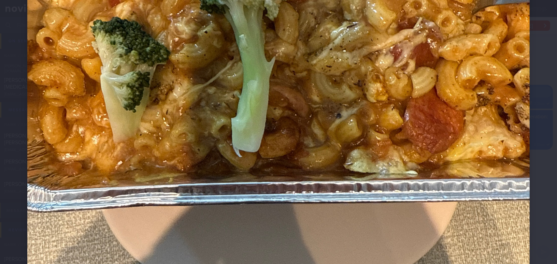
scroll to position [279, 0]
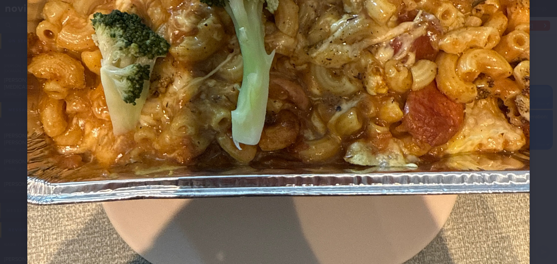
click at [319, 163] on img at bounding box center [278, 83] width 503 height 671
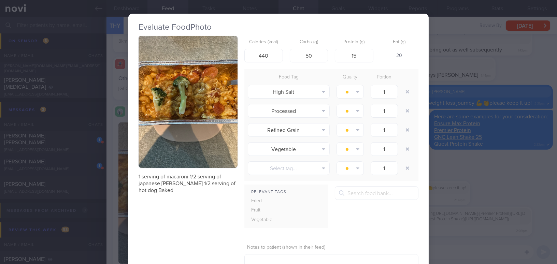
click at [482, 146] on div "Evaluate Food Photo 1 serving of macaroni 1/2 serving of japanese curry 1/2 ser…" at bounding box center [278, 132] width 557 height 264
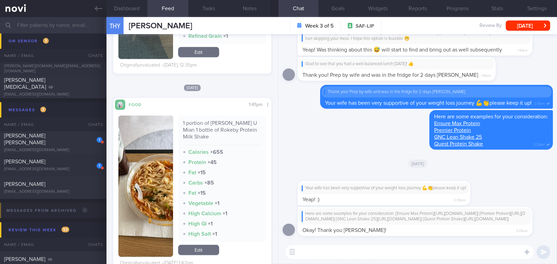
scroll to position [838, 0]
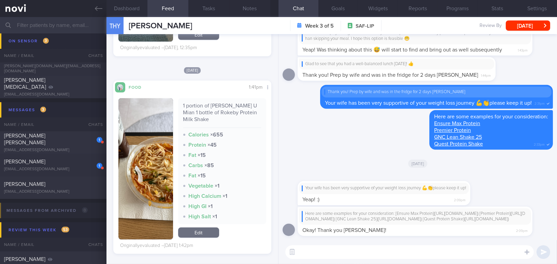
click at [157, 163] on button "button" at bounding box center [146, 168] width 55 height 141
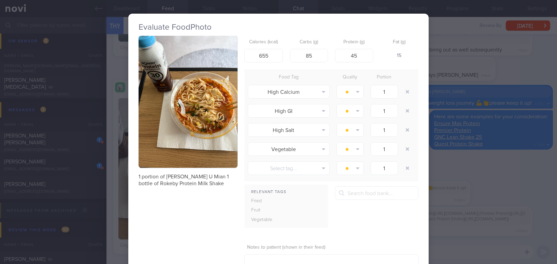
click at [179, 130] on button "button" at bounding box center [188, 102] width 99 height 132
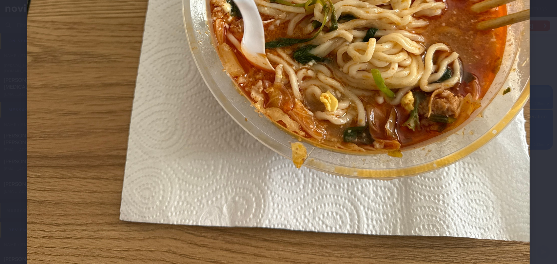
scroll to position [455, 0]
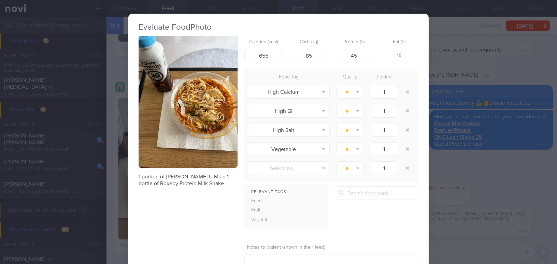
click at [445, 152] on div "Evaluate Food Photo 1 portion of Tom Yan U Mian 1 bottle of Rokeby Protein Milk…" at bounding box center [278, 132] width 557 height 264
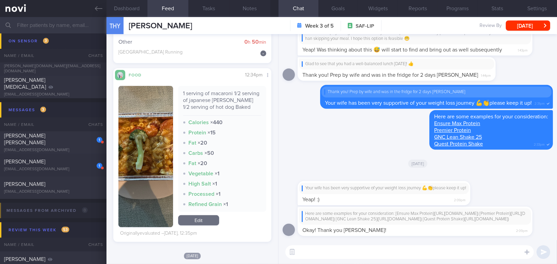
scroll to position [652, 0]
click at [135, 142] on button "button" at bounding box center [146, 156] width 55 height 141
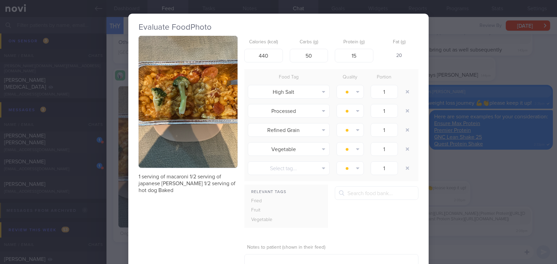
click at [501, 50] on div "Evaluate Food Photo 1 serving of macaroni 1/2 serving of japanese curry 1/2 ser…" at bounding box center [278, 132] width 557 height 264
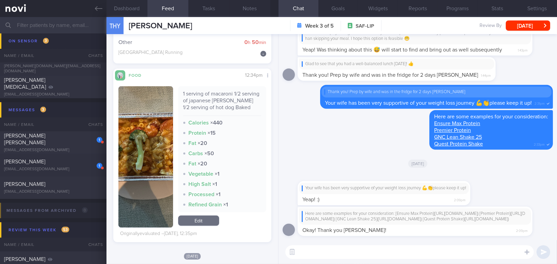
click at [159, 132] on button "button" at bounding box center [146, 156] width 55 height 141
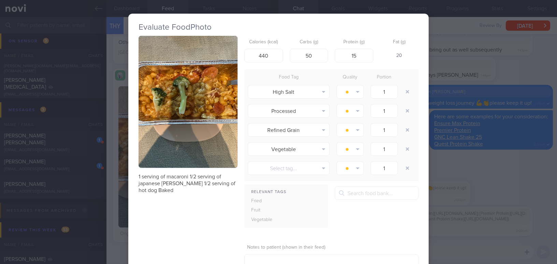
click at [507, 155] on div "Evaluate Food Photo 1 serving of macaroni 1/2 serving of japanese curry 1/2 ser…" at bounding box center [278, 132] width 557 height 264
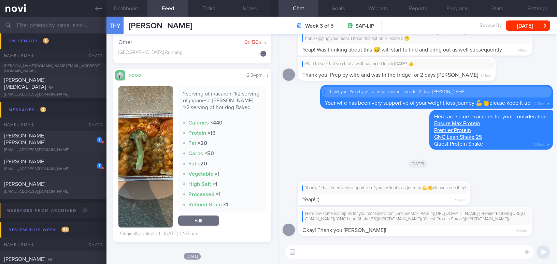
click at [146, 147] on button "button" at bounding box center [146, 156] width 55 height 141
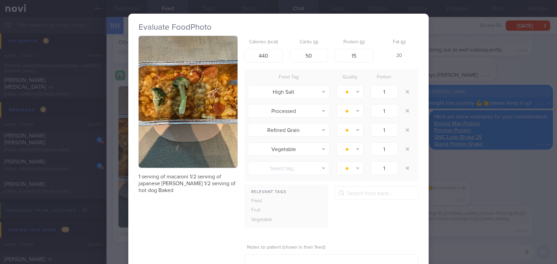
click at [465, 248] on div "Evaluate Food Photo 1 serving of macaroni 1/2 serving of japanese curry 1/2 ser…" at bounding box center [278, 132] width 557 height 264
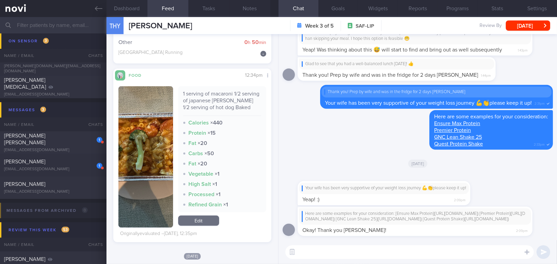
click at [330, 251] on textarea at bounding box center [410, 253] width 249 height 14
click at [517, 232] on label at bounding box center [518, 232] width 14 height 14
click at [0, 0] on input "file" at bounding box center [0, 0] width 0 height 0
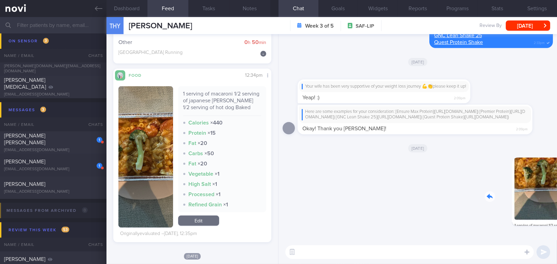
drag, startPoint x: 511, startPoint y: 191, endPoint x: 557, endPoint y: 197, distance: 46.6
click at [557, 197] on div "Delete 12:13pm Today Here are some examples for your consideration: [Ensure Max…" at bounding box center [418, 137] width 279 height 206
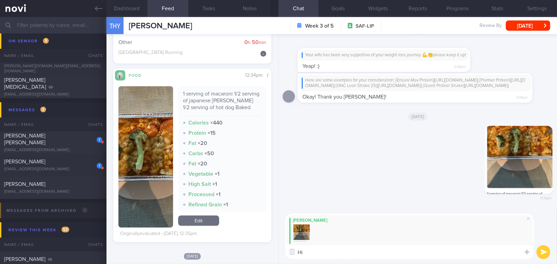
type textarea "H"
type textarea "G"
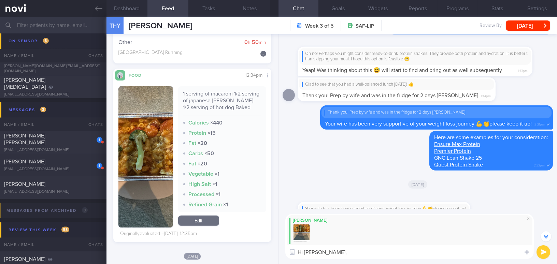
scroll to position [-155, 0]
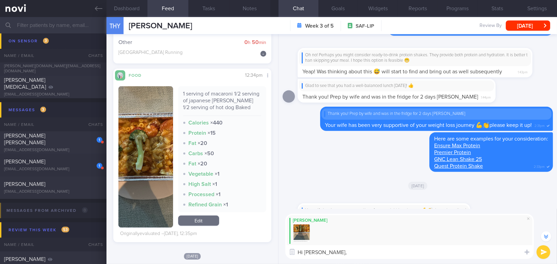
paste textarea "Instead of a hotdog, you can swap it for a serving of a healthier protein optio…"
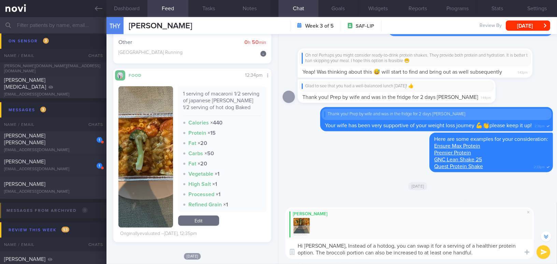
click at [324, 245] on textarea "Hi Mr Tan, Instead of a hotdog, you can swap it for a serving of a healthier pr…" at bounding box center [410, 249] width 249 height 20
drag, startPoint x: 416, startPoint y: 253, endPoint x: 424, endPoint y: 253, distance: 8.5
click at [424, 253] on textarea "Hi Mr Tan, instead of a hotdog, you can swap it for a serving of a healthier pr…" at bounding box center [410, 249] width 249 height 20
click at [453, 255] on textarea "Hi Mr Tan, instead of a hotdog, you can swap it for a serving of a healthier pr…" at bounding box center [410, 249] width 249 height 20
click at [350, 245] on textarea "Hi Mr Tan, instead of a hotdog, you can swap it for a serving of a healthier pr…" at bounding box center [410, 249] width 249 height 20
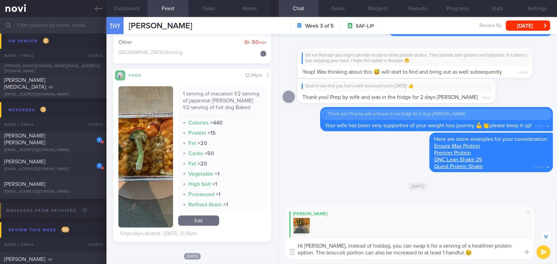
click at [447, 245] on textarea "Hi Mr Tan, instead of hotdog, you can swap it for a serving of a healthier prot…" at bounding box center [410, 249] width 249 height 20
type textarea "Hi Mr Tan, instead of hotdog, you can swap it for a serving of healthier protei…"
click at [542, 252] on button "submit" at bounding box center [544, 253] width 14 height 14
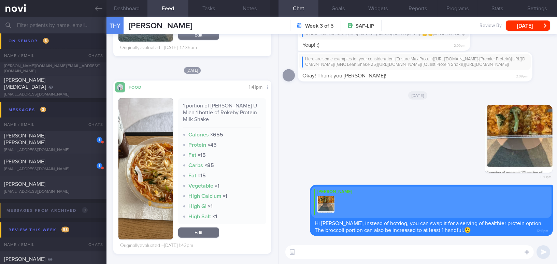
scroll to position [869, 0]
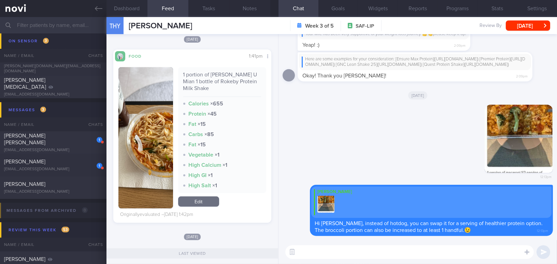
click at [151, 136] on button "button" at bounding box center [146, 137] width 55 height 141
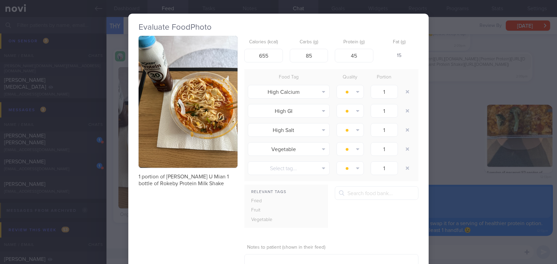
click at [461, 177] on div "Evaluate Food Photo 1 portion of Tom Yan U Mian 1 bottle of Rokeby Protein Milk…" at bounding box center [278, 132] width 557 height 264
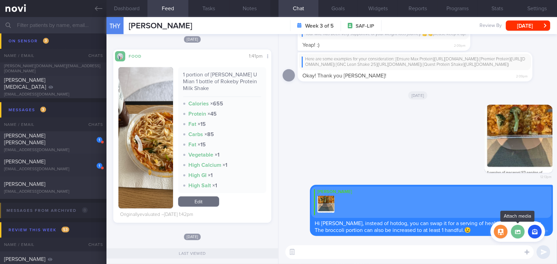
click at [517, 235] on label at bounding box center [518, 232] width 14 height 14
click at [0, 0] on input "file" at bounding box center [0, 0] width 0 height 0
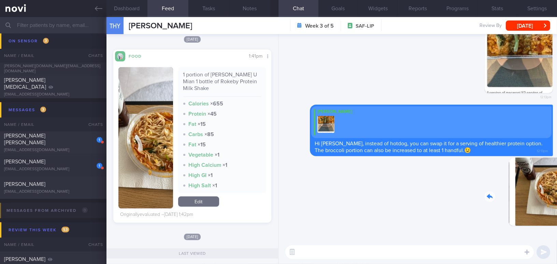
drag, startPoint x: 513, startPoint y: 209, endPoint x: 553, endPoint y: 215, distance: 40.4
click at [553, 215] on div "Delete 12:14pm Delete Mee Li Hi Mr Tan, instead of hotdog, you can swap it for …" at bounding box center [418, 137] width 279 height 206
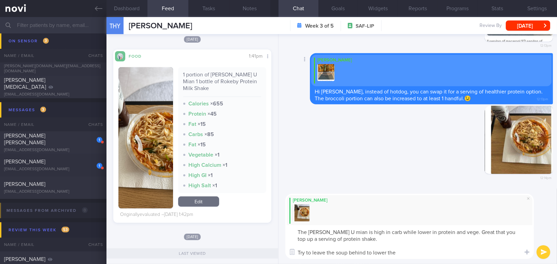
type textarea "The Tom Yam U mian is high in carb while lower in protein and vege. Great that …"
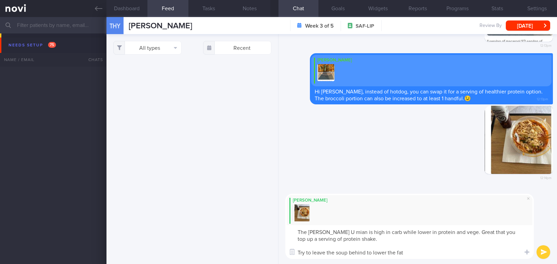
select select "7"
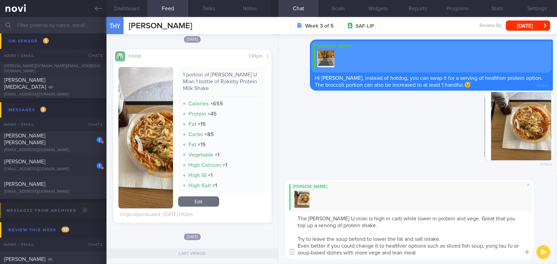
drag, startPoint x: 423, startPoint y: 256, endPoint x: 281, endPoint y: 215, distance: 147.6
click at [281, 215] on div "[PERSON_NAME] The [PERSON_NAME] U mian is high in carb while lower in protein a…" at bounding box center [418, 219] width 279 height 89
click at [371, 227] on textarea "The [PERSON_NAME] U mian is high in carb while lower in protein and vege. Great…" at bounding box center [410, 235] width 249 height 47
drag, startPoint x: 419, startPoint y: 253, endPoint x: 267, endPoint y: 219, distance: 156.3
click at [267, 219] on div "Dashboard Feed 6 Tasks Notes Chat Goals Widgets Reports Programs Stats Settings…" at bounding box center [332, 140] width 451 height 247
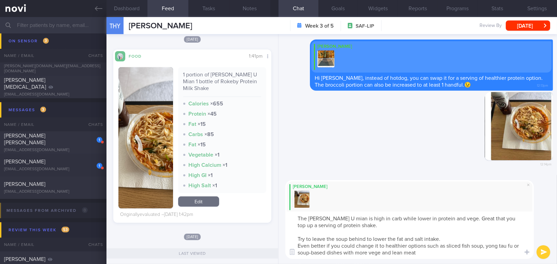
paste textarea "-mian is high in carbohydrates but lower in protein and vegetables. Great job o…"
drag, startPoint x: 383, startPoint y: 219, endPoint x: 406, endPoint y: 213, distance: 24.1
click at [406, 213] on textarea "The Tom Yam U-mian is high in carbohydrates but lower in protein and vegetables…" at bounding box center [410, 235] width 249 height 47
click at [421, 257] on textarea "The Tom Yam U-mian is high in carbs but lower in protein and vegetables. Great …" at bounding box center [410, 235] width 249 height 47
type textarea "The Tom Yam U-mian is high in carbs but lower in protein and vegetables. Great …"
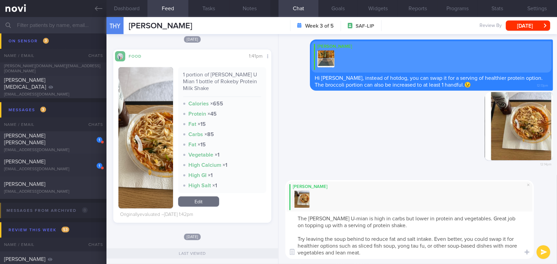
click at [542, 252] on button "submit" at bounding box center [544, 253] width 14 height 14
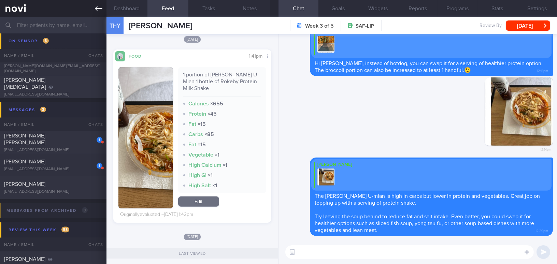
click at [98, 11] on icon at bounding box center [99, 9] width 8 height 8
click at [535, 28] on button "[DATE]" at bounding box center [528, 25] width 44 height 10
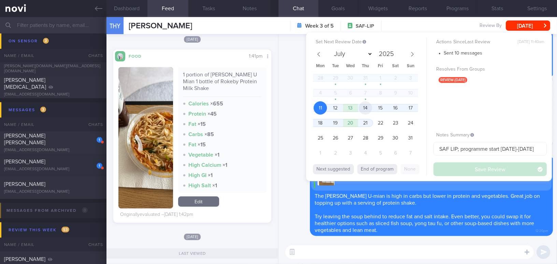
click at [369, 105] on span "14" at bounding box center [365, 107] width 13 height 13
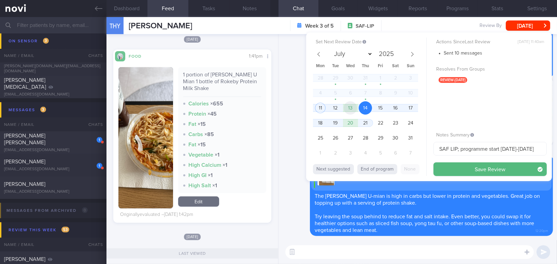
click at [357, 108] on span "13" at bounding box center [350, 107] width 13 height 13
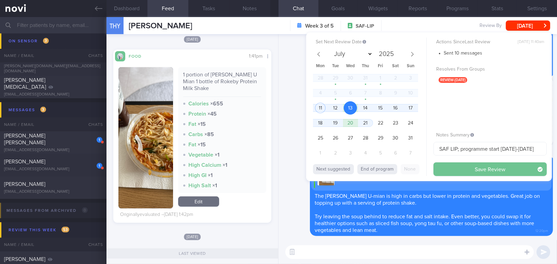
click at [472, 173] on button "Save Review" at bounding box center [490, 170] width 113 height 14
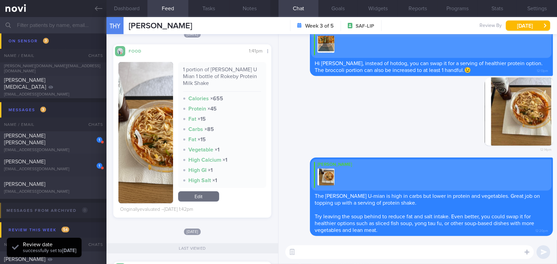
scroll to position [72, 144]
click at [96, 8] on icon at bounding box center [99, 8] width 8 height 5
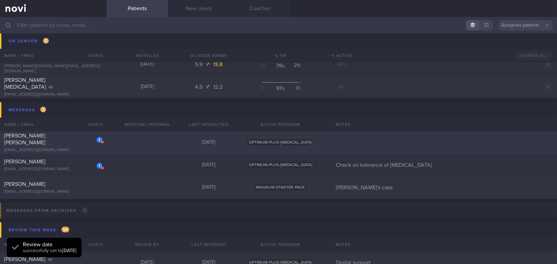
click at [50, 140] on div "[PERSON_NAME] [PERSON_NAME]" at bounding box center [52, 140] width 97 height 14
select select "7"
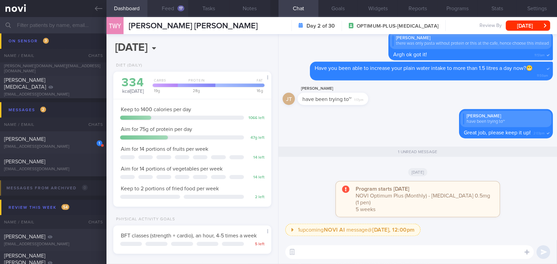
click at [174, 9] on button "Feed 17" at bounding box center [168, 8] width 41 height 17
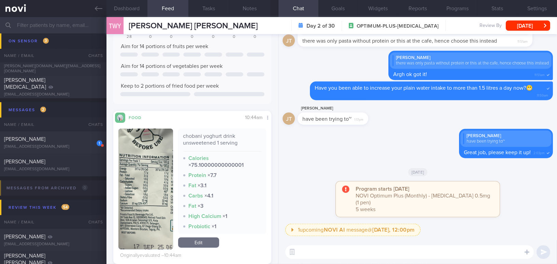
scroll to position [93, 0]
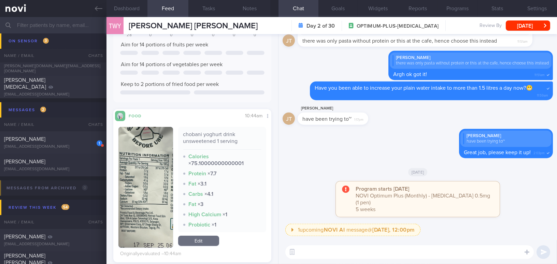
click at [144, 151] on button "button" at bounding box center [146, 187] width 55 height 121
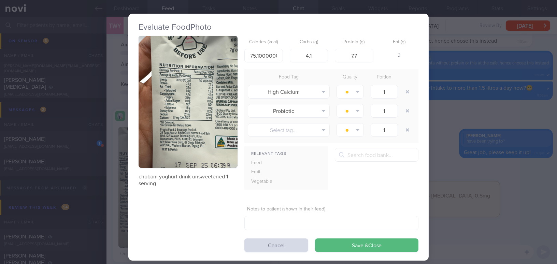
click at [438, 132] on div "Evaluate Food Photo chobani yoghurt drink unsweetened 1 serving Calories (kcal)…" at bounding box center [278, 132] width 557 height 264
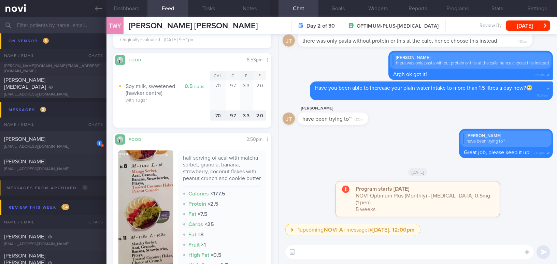
scroll to position [1459, 0]
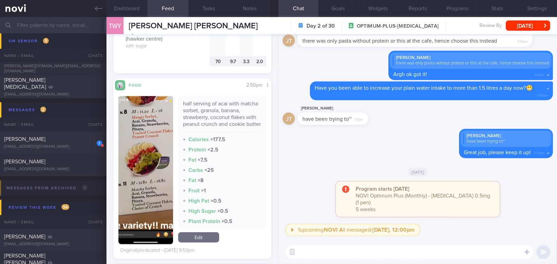
click at [141, 153] on button "button" at bounding box center [146, 170] width 55 height 148
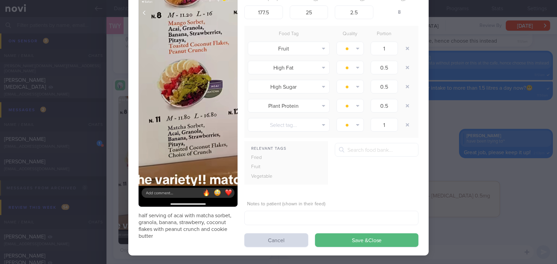
scroll to position [48, 0]
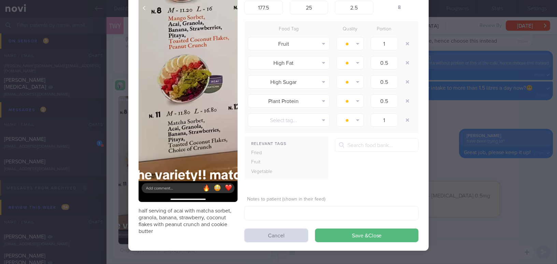
drag, startPoint x: 436, startPoint y: 153, endPoint x: 444, endPoint y: 156, distance: 8.5
click at [440, 155] on div "Evaluate Food Photo half serving of acai with matcha sorbet, granola, banana, s…" at bounding box center [278, 132] width 557 height 264
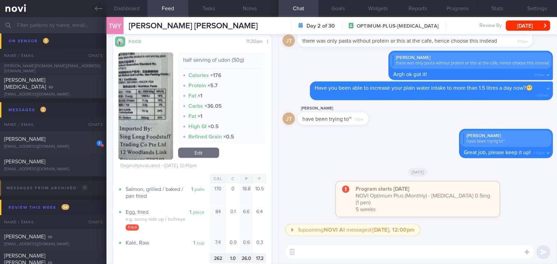
scroll to position [963, 0]
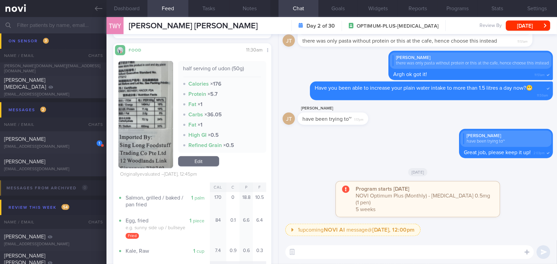
click at [141, 113] on img "button" at bounding box center [146, 114] width 55 height 107
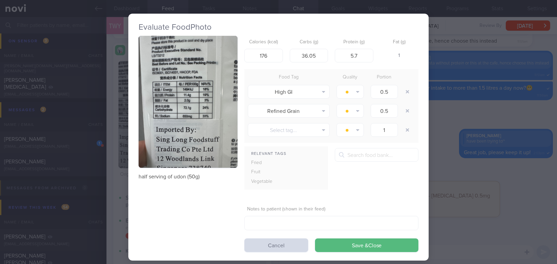
click at [170, 102] on button "button" at bounding box center [188, 102] width 99 height 132
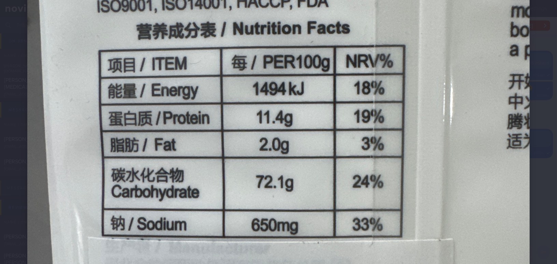
scroll to position [217, 0]
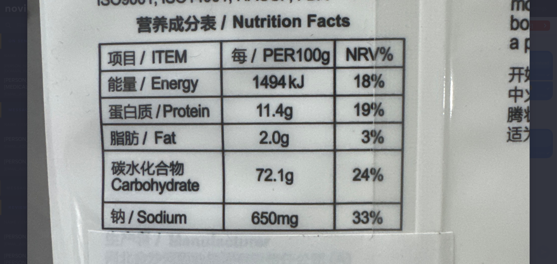
click at [377, 121] on img at bounding box center [278, 145] width 503 height 671
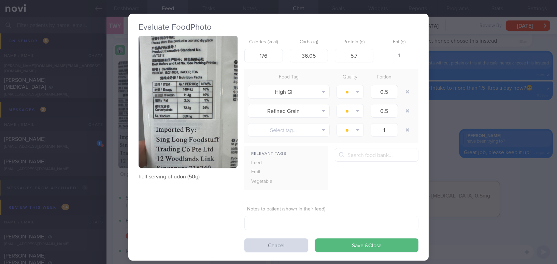
click at [456, 177] on div "Evaluate Food Photo half serving of udon (50g) Calories (kcal) 176 Carbs (g) 36…" at bounding box center [278, 132] width 557 height 264
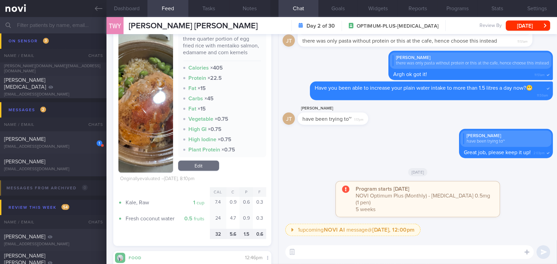
scroll to position [683, 0]
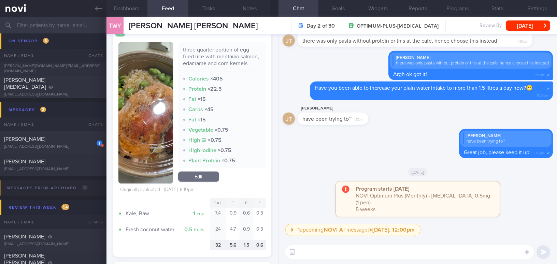
click at [153, 163] on img "button" at bounding box center [146, 112] width 55 height 141
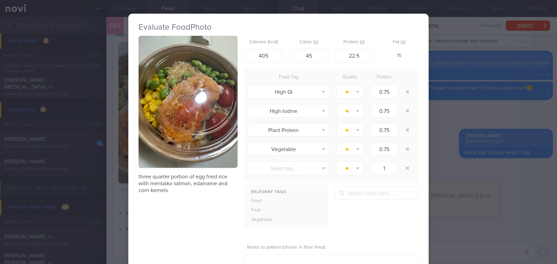
click at [456, 174] on div "Evaluate Food Photo three quarter portion of egg fried rice with mentaiko salmo…" at bounding box center [278, 132] width 557 height 264
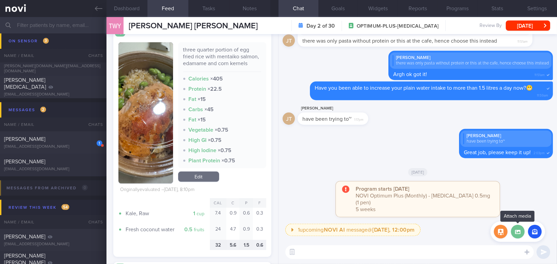
click at [517, 235] on label at bounding box center [518, 232] width 14 height 14
click at [0, 0] on input "file" at bounding box center [0, 0] width 0 height 0
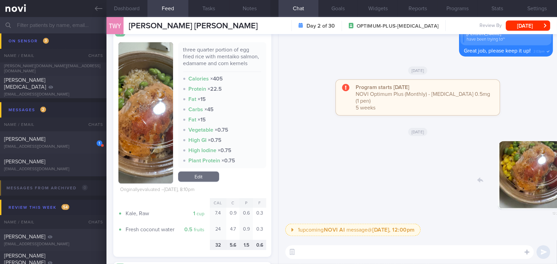
drag, startPoint x: 516, startPoint y: 180, endPoint x: 539, endPoint y: 185, distance: 23.4
click at [539, 185] on div "Delete 12:24pm" at bounding box center [506, 180] width 96 height 79
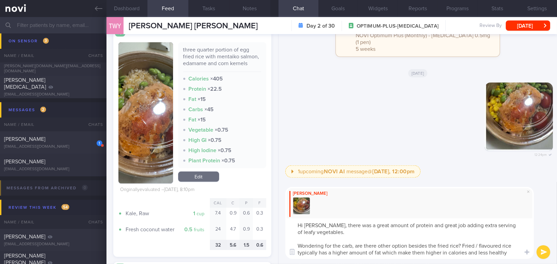
drag, startPoint x: 318, startPoint y: 224, endPoint x: 516, endPoint y: 256, distance: 200.6
click at [516, 256] on textarea "Hi Joey, there was a great amount of protein and great job adding extra serving…" at bounding box center [410, 239] width 249 height 41
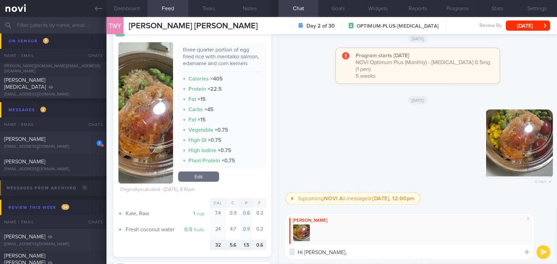
paste textarea "There was a great amount of protein, and great job on adding an extra serving o…"
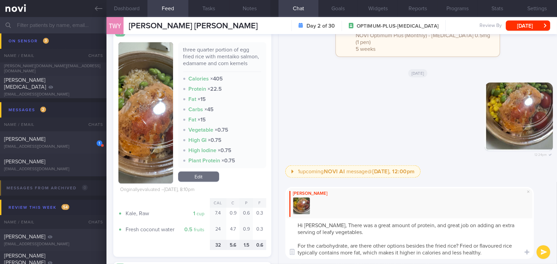
click at [320, 223] on textarea "Hi Joey, There was a great amount of protein, and great job on adding an extra …" at bounding box center [410, 239] width 249 height 41
click at [445, 226] on textarea "Hi Joey, there was a great amount of protein, and great job on adding an extra …" at bounding box center [410, 239] width 249 height 41
type textarea "Hi [PERSON_NAME], there was a great amount of protein, and great job adding an …"
drag, startPoint x: 543, startPoint y: 252, endPoint x: 529, endPoint y: 246, distance: 15.0
click at [543, 252] on button "submit" at bounding box center [544, 253] width 14 height 14
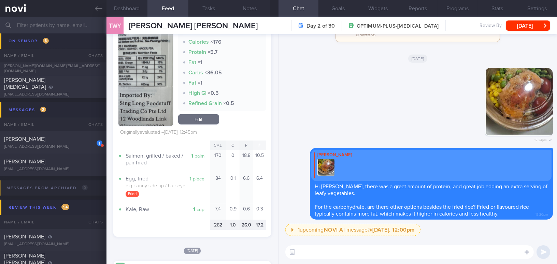
scroll to position [994, 0]
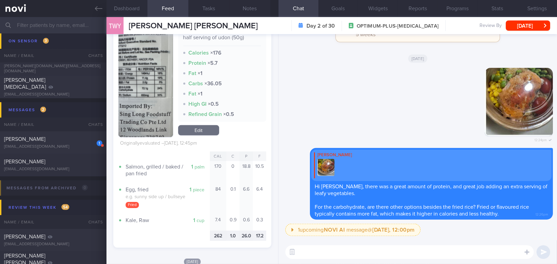
click at [317, 252] on textarea at bounding box center [410, 253] width 249 height 14
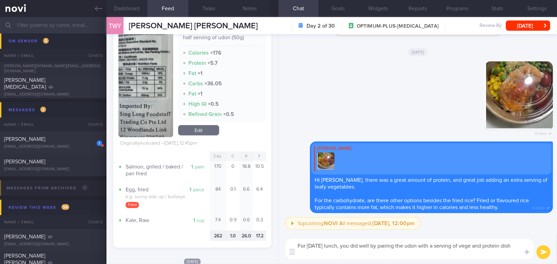
scroll to position [0, 0]
drag, startPoint x: 324, startPoint y: 254, endPoint x: 285, endPoint y: 242, distance: 41.0
click at [285, 242] on div "For yesterday's lunch, you did well by pairing the udon with a serving of vege …" at bounding box center [418, 249] width 279 height 30
click at [318, 255] on textarea "For yesterday's lunch, you did well by pairing the udon with a serving of vege …" at bounding box center [410, 249] width 249 height 20
drag, startPoint x: 308, startPoint y: 250, endPoint x: 289, endPoint y: 238, distance: 23.1
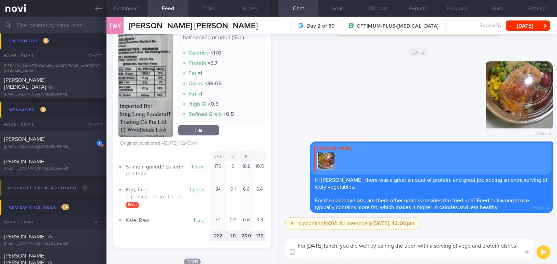
click at [289, 238] on div "For yesterday's lunch, you did well by pairing the udon with a serving of vege …" at bounding box center [418, 249] width 279 height 30
paste textarea "tables and a protein dish."
click at [510, 247] on textarea "For yesterday's lunch, you did well by pairing the udon with a serving of veget…" at bounding box center [410, 249] width 249 height 20
click at [326, 253] on textarea "For yesterday's lunch, you did well by pairing the udon with a serving of veget…" at bounding box center [410, 249] width 249 height 20
type textarea "For yesterday's lunch, you did well by pairing the udon with a serving of veget…"
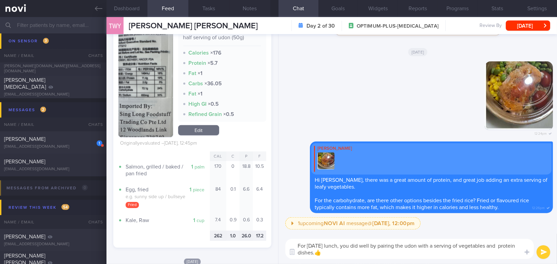
click at [546, 253] on button "submit" at bounding box center [544, 253] width 14 height 14
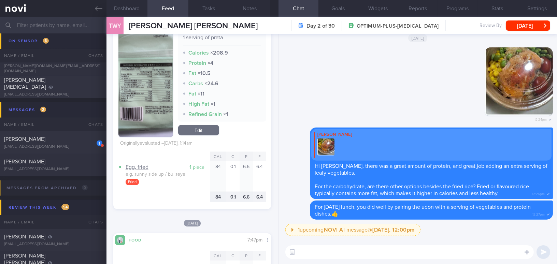
scroll to position [1956, 0]
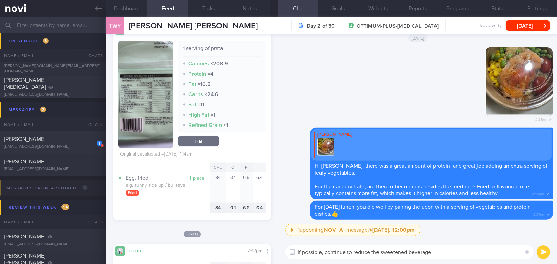
type textarea "If possible, continue to reduce the sweetened beverages"
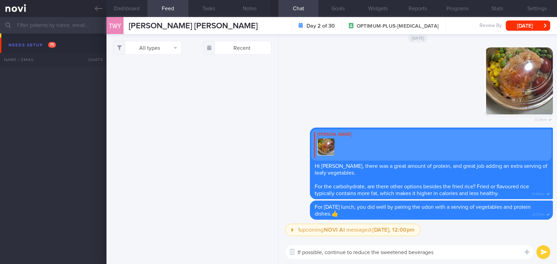
select select "7"
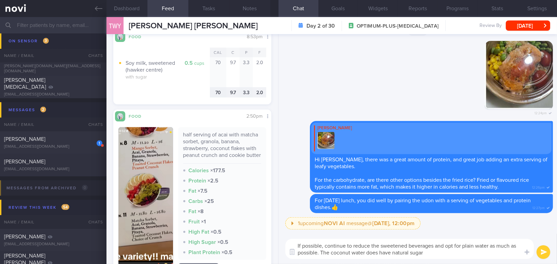
drag, startPoint x: 427, startPoint y: 254, endPoint x: 281, endPoint y: 235, distance: 147.5
click at [281, 235] on div "If possible, continue to reduce the sweetened beverages and opt for plain water…" at bounding box center [418, 249] width 279 height 30
click at [347, 252] on textarea "If possible, continue to reduce the sweetened beverages and opt for plain water…" at bounding box center [410, 249] width 249 height 20
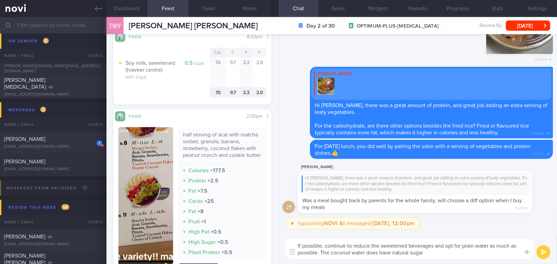
drag, startPoint x: 433, startPoint y: 253, endPoint x: 263, endPoint y: 238, distance: 170.1
click at [263, 238] on div "Dashboard Feed 17 Tasks Notes Chat Goals Widgets Reports Programs Stats Setting…" at bounding box center [332, 140] width 451 height 247
paste textarea "sweetened beverages and choose plain water whenever you can. Keep in mind that …"
drag, startPoint x: 309, startPoint y: 252, endPoint x: 355, endPoint y: 253, distance: 45.4
click at [355, 253] on textarea "If possible, continue to reduce sweetened beverages and choose plain water when…" at bounding box center [410, 249] width 249 height 20
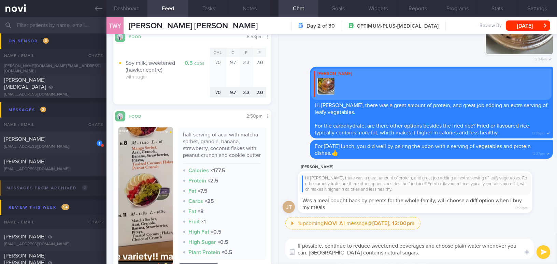
click at [407, 254] on textarea "If possible, continue to reduce sweetened beverages and choose plain water when…" at bounding box center [410, 249] width 249 height 20
type textarea "If possible, continue to reduce sweetened beverages and choose plain water when…"
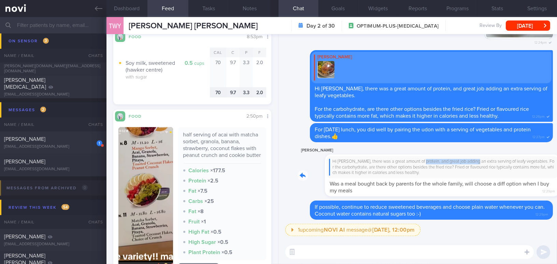
drag, startPoint x: 392, startPoint y: 159, endPoint x: 449, endPoint y: 165, distance: 56.7
click at [449, 165] on div "[PERSON_NAME] Hi [PERSON_NAME], there was a great amount of protein, and great …" at bounding box center [426, 172] width 256 height 50
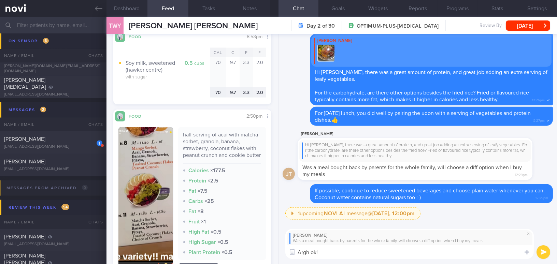
type textarea "Argh ok!"
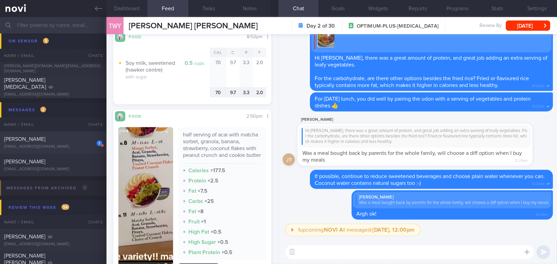
click at [76, 142] on div "[PERSON_NAME]" at bounding box center [52, 139] width 97 height 7
click at [525, 24] on button "[DATE]" at bounding box center [528, 25] width 44 height 10
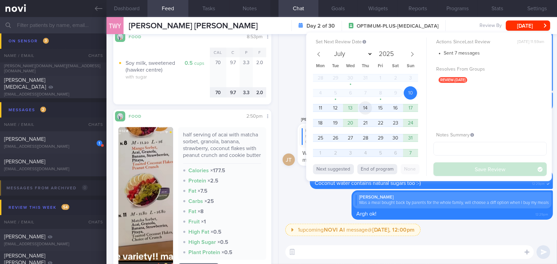
click at [370, 105] on span "14" at bounding box center [365, 107] width 13 height 13
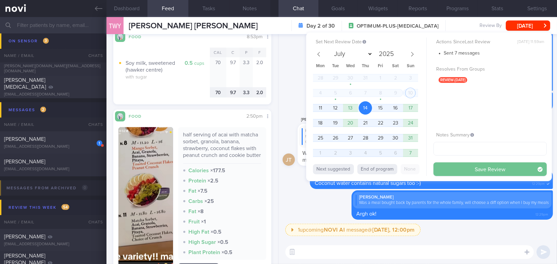
click at [461, 169] on button "Save Review" at bounding box center [490, 170] width 113 height 14
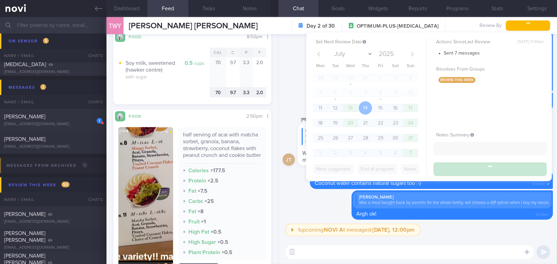
scroll to position [1883, 0]
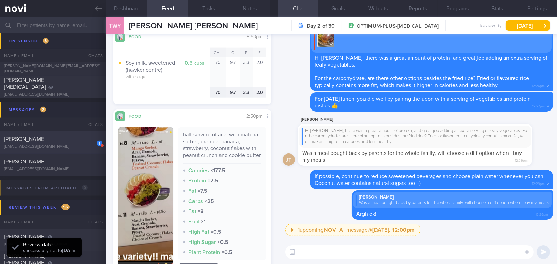
click at [50, 145] on div "[EMAIL_ADDRESS][DOMAIN_NAME]" at bounding box center [53, 146] width 98 height 5
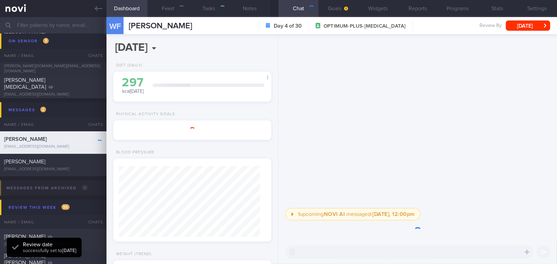
type input "Check on tolerance of [MEDICAL_DATA]"
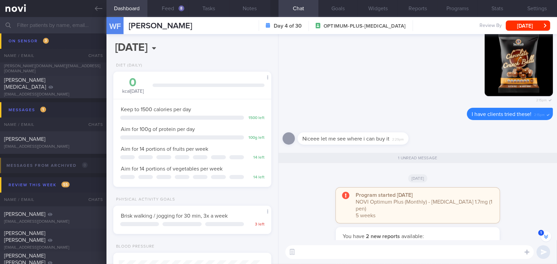
scroll to position [-62, 0]
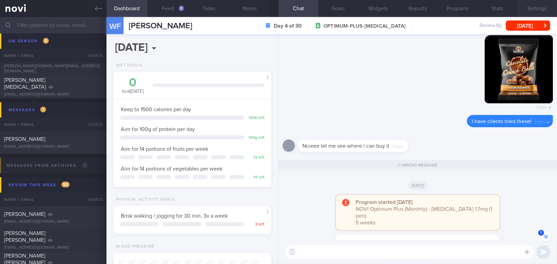
click at [538, 10] on button "Settings" at bounding box center [538, 8] width 40 height 17
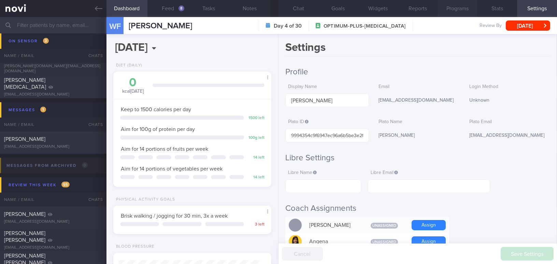
click at [463, 15] on button "Programs" at bounding box center [458, 8] width 40 height 17
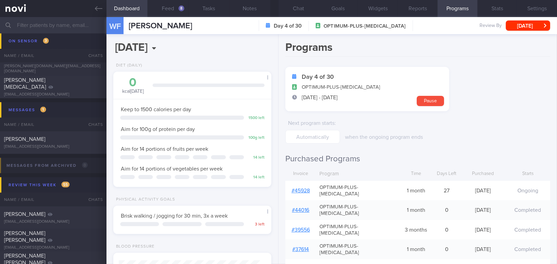
click at [296, 188] on link "# 45928" at bounding box center [301, 190] width 18 height 5
click at [171, 10] on button "Feed 8" at bounding box center [168, 8] width 41 height 17
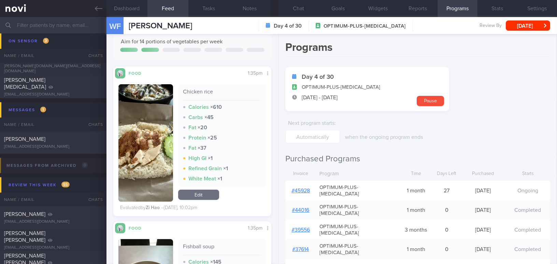
scroll to position [124, 0]
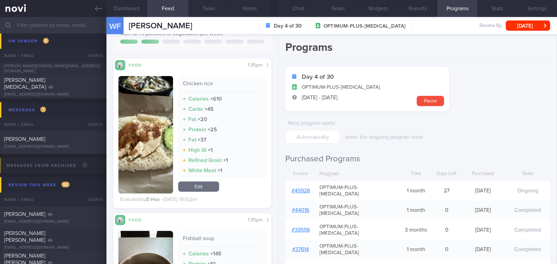
click at [155, 122] on button "button" at bounding box center [146, 135] width 55 height 118
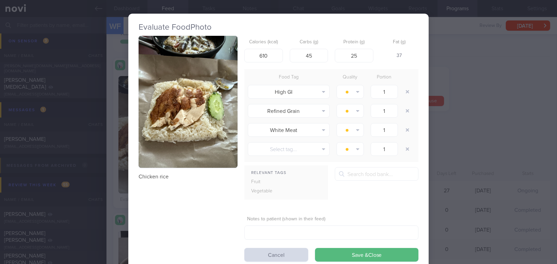
click at [175, 102] on button "button" at bounding box center [188, 102] width 99 height 132
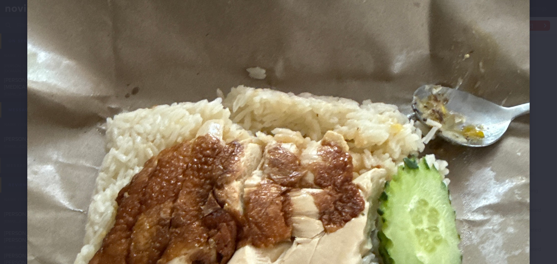
scroll to position [311, 0]
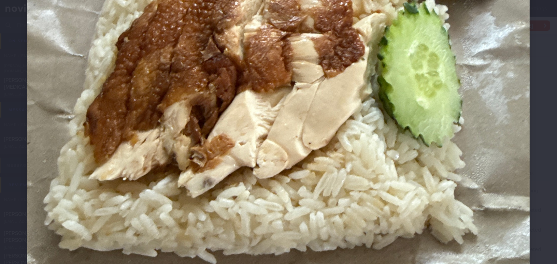
click at [376, 132] on img at bounding box center [278, 52] width 503 height 671
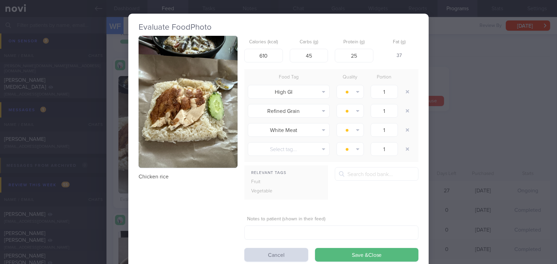
click at [484, 135] on div "Evaluate Food Photo Chicken rice Calories (kcal) 610 Carbs (g) 45 Protein (g) 2…" at bounding box center [278, 132] width 557 height 264
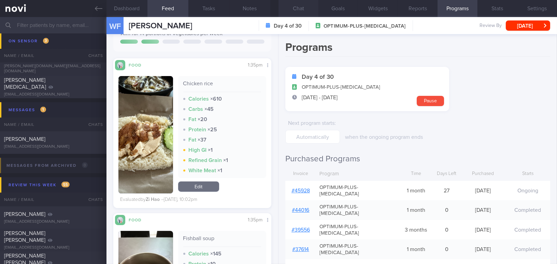
click at [299, 6] on button "Chat" at bounding box center [299, 8] width 40 height 17
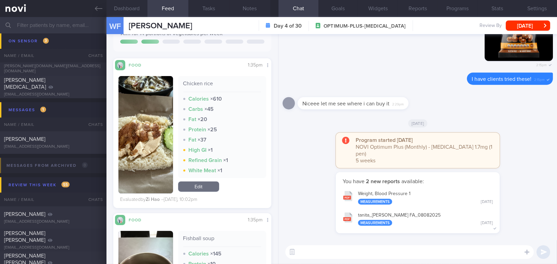
click at [311, 250] on textarea at bounding box center [410, 253] width 249 height 14
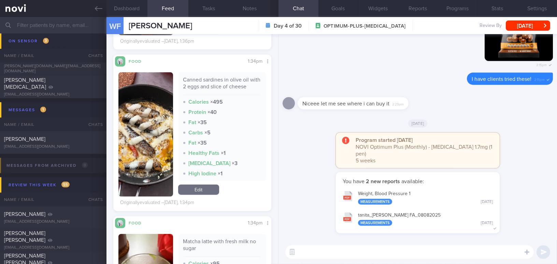
scroll to position [403, 0]
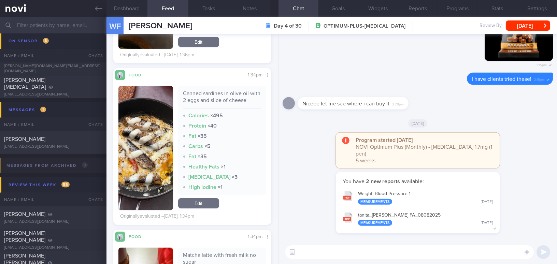
click at [137, 178] on button "button" at bounding box center [146, 148] width 55 height 124
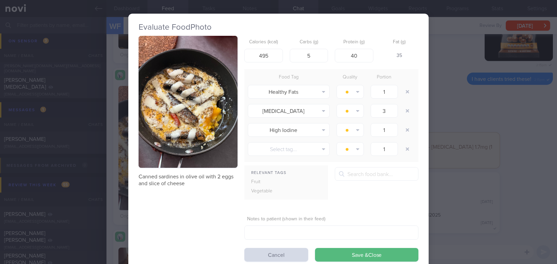
click at [164, 125] on button "button" at bounding box center [188, 102] width 99 height 132
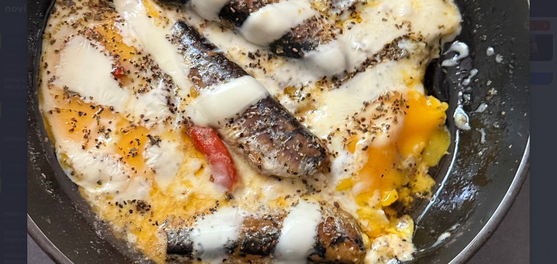
scroll to position [311, 0]
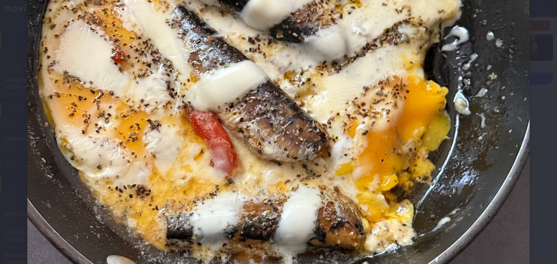
click at [392, 161] on img at bounding box center [278, 52] width 503 height 671
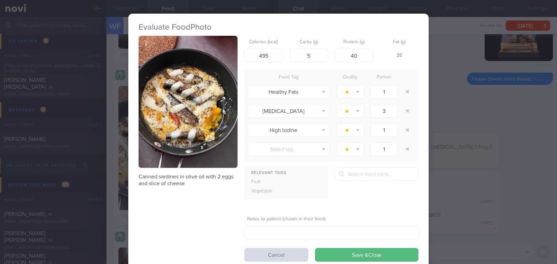
click at [466, 198] on div "Evaluate Food Photo Canned sardines in olive oil with 2 eggs and slice of chees…" at bounding box center [278, 132] width 557 height 264
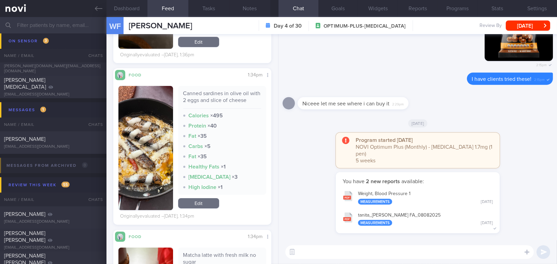
click at [394, 249] on textarea at bounding box center [410, 253] width 249 height 14
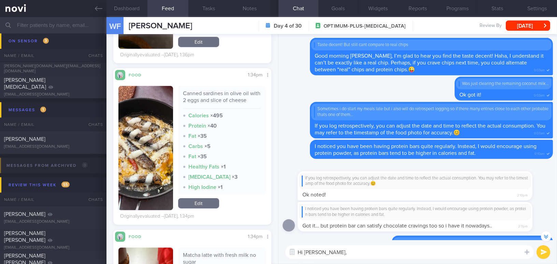
scroll to position [-435, 0]
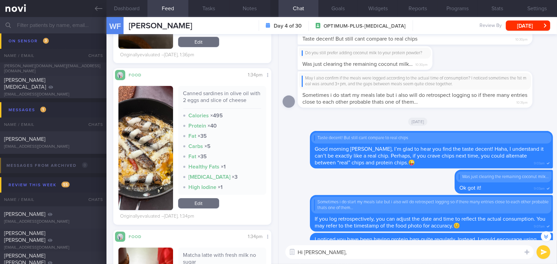
paste textarea "Great to see that your weight is continuously trending downward with more fat l…"
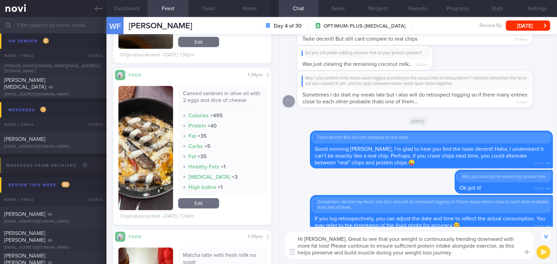
click at [326, 237] on textarea "Hi Wei Fa, Great to see that your weight is continuously trending downward with…" at bounding box center [410, 245] width 249 height 27
click at [426, 255] on textarea "Hi Wei Fa, great to see that your weight is continuously trending downward with…" at bounding box center [410, 245] width 249 height 27
type textarea "Hi [PERSON_NAME], great to see that your weight is continuously trending downwa…"
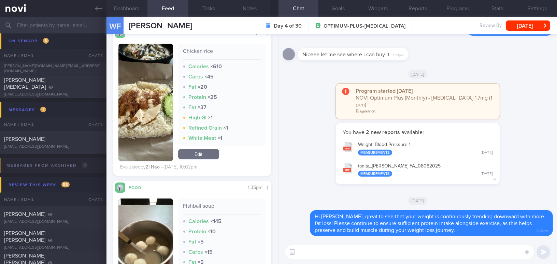
scroll to position [186, 0]
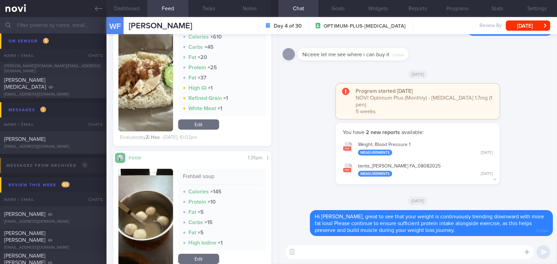
click at [137, 115] on img "button" at bounding box center [146, 73] width 55 height 118
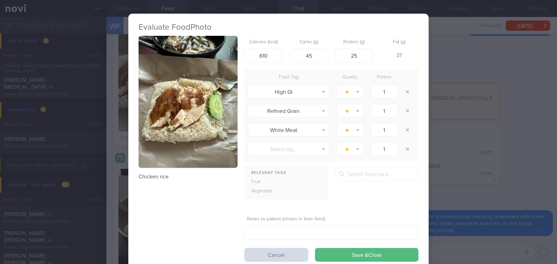
click at [518, 158] on div "Evaluate Food Photo Chicken rice Calories (kcal) 610 Carbs (g) 45 Protein (g) 2…" at bounding box center [278, 132] width 557 height 264
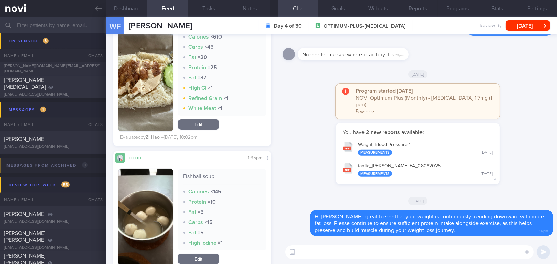
scroll to position [93, 0]
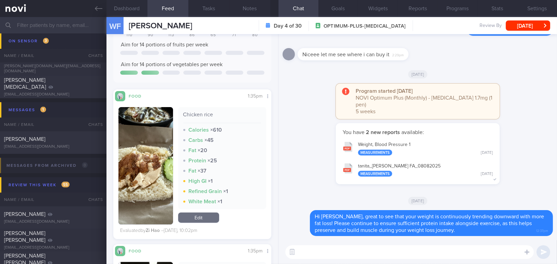
click at [335, 256] on textarea at bounding box center [410, 253] width 249 height 14
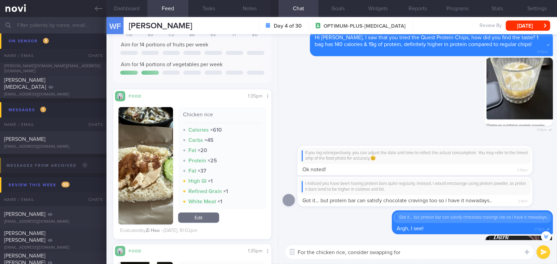
scroll to position [-373, 0]
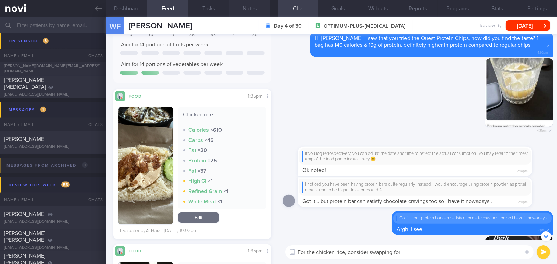
click at [254, 4] on button "Notes" at bounding box center [250, 8] width 41 height 17
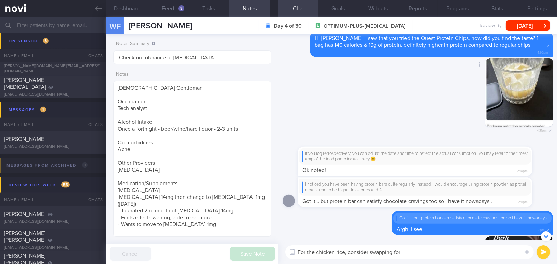
click at [353, 101] on div "Delete 4:31pm" at bounding box center [418, 98] width 271 height 80
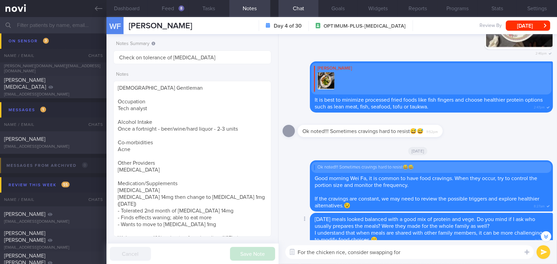
scroll to position [-1106, 0]
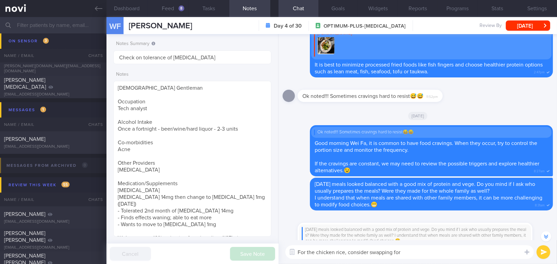
click at [423, 257] on textarea "For the chicken rice, consider swapping for" at bounding box center [410, 253] width 249 height 14
click at [176, 5] on button "Feed 8" at bounding box center [168, 8] width 41 height 17
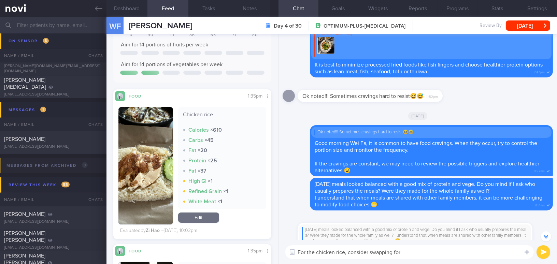
click at [413, 253] on textarea "For the chicken rice, consider swapping for" at bounding box center [410, 253] width 249 height 14
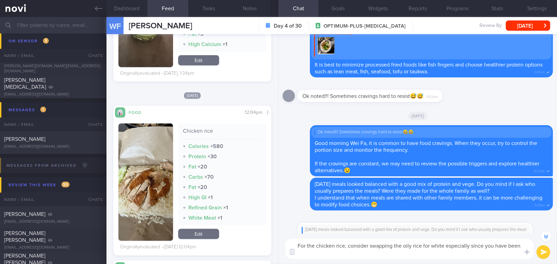
scroll to position [-1106, 0]
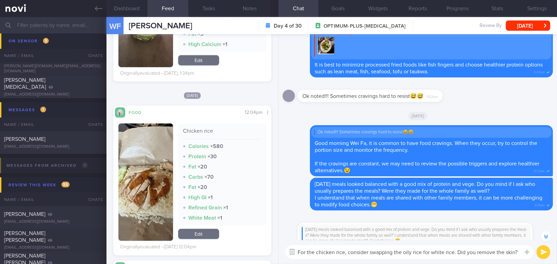
click at [297, 251] on button "button" at bounding box center [292, 252] width 12 height 12
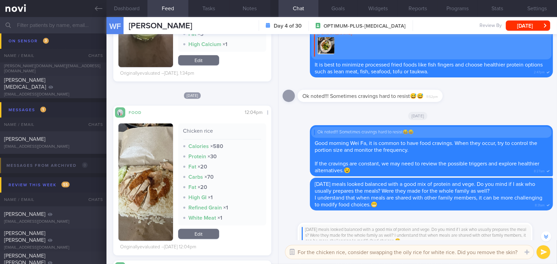
click at [294, 252] on button "button" at bounding box center [292, 252] width 12 height 12
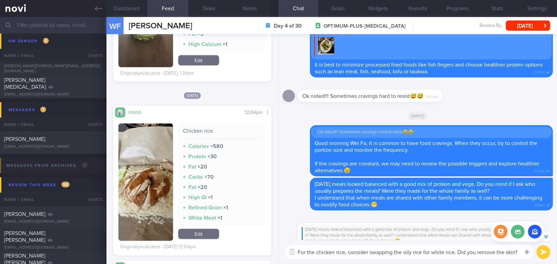
drag, startPoint x: 299, startPoint y: 252, endPoint x: 525, endPoint y: 257, distance: 226.5
click at [525, 257] on div "Attach media Chat Templates Admin CGM Weight Nutrition Physical Activity Infogr…" at bounding box center [418, 252] width 279 height 24
click at [521, 254] on textarea "For the chicken rice, consider swapping the oily rice for white rice. Did you r…" at bounding box center [410, 253] width 249 height 14
drag, startPoint x: 521, startPoint y: 253, endPoint x: 289, endPoint y: 253, distance: 231.3
click at [289, 253] on div "Attach media Food repository Chat Templates Admin CGM Weight Nutrition Physical…" at bounding box center [418, 252] width 279 height 24
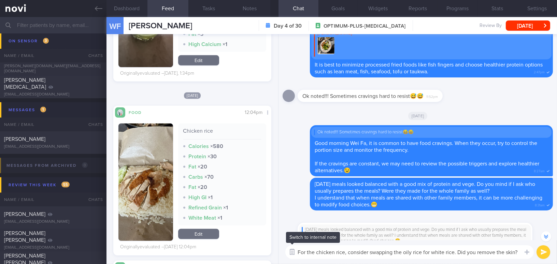
paste textarea "plain"
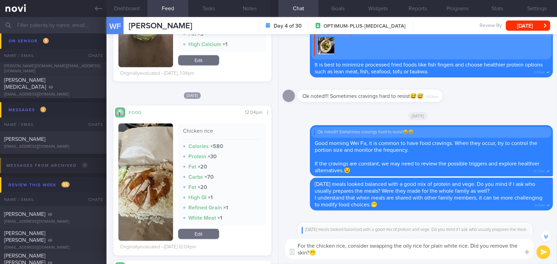
type textarea "For the chicken rice, consider swapping the oily rice for plain white rice. Did…"
click at [547, 253] on button "submit" at bounding box center [544, 253] width 14 height 14
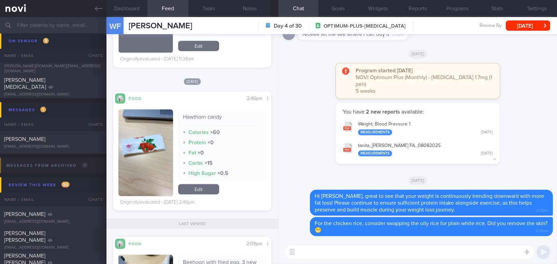
scroll to position [1304, 0]
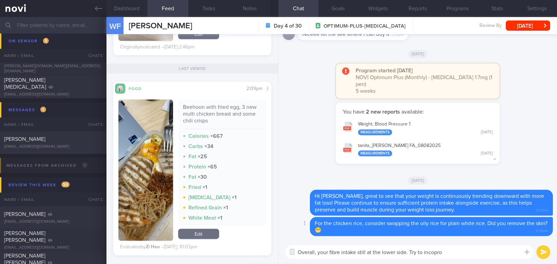
type textarea "Overall, your fibre intake still at the lower side. Try to incopr"
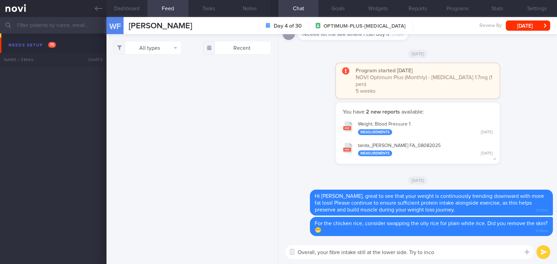
select select "7"
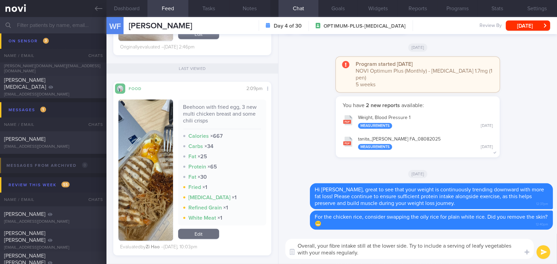
drag, startPoint x: 295, startPoint y: 246, endPoint x: 370, endPoint y: 259, distance: 75.9
click at [370, 259] on textarea "Overall, your fibre intake still at the lower side. Try to include a serving of…" at bounding box center [410, 249] width 249 height 20
click at [367, 257] on textarea "Overall, your fibre intake still at the lower side. Try to include a serving of…" at bounding box center [410, 249] width 249 height 20
drag, startPoint x: 336, startPoint y: 251, endPoint x: 286, endPoint y: 242, distance: 51.4
click at [286, 242] on div "Overall, your fibre intake still at the lower side. Try to include a serving of…" at bounding box center [410, 249] width 249 height 20
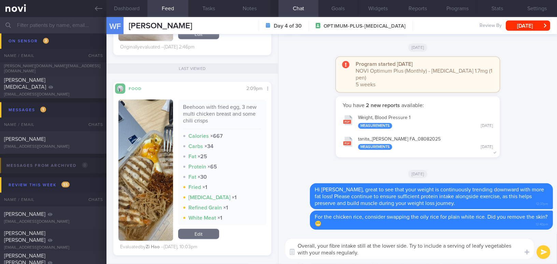
paste textarea "is still on"
type textarea "Overall, your fibre intake is still on the lower side. Try to include a serving…"
click at [542, 253] on button "submit" at bounding box center [544, 253] width 14 height 14
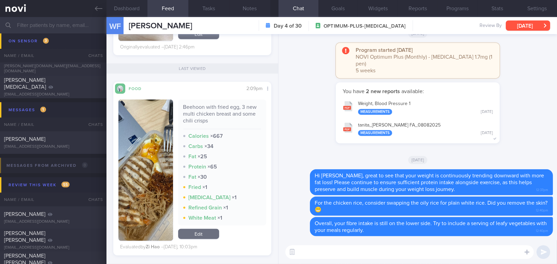
click at [523, 24] on button "[DATE]" at bounding box center [528, 25] width 44 height 10
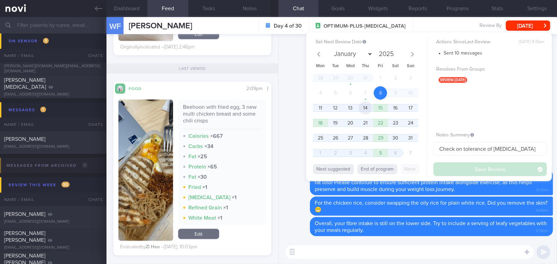
click at [363, 109] on span "14" at bounding box center [365, 107] width 13 height 13
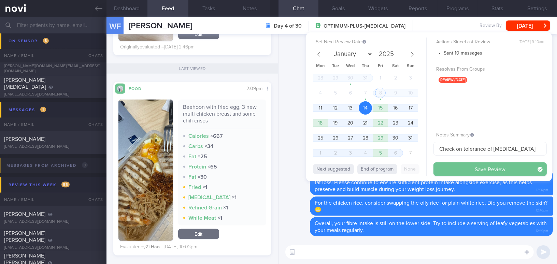
click at [446, 167] on button "Save Review" at bounding box center [490, 170] width 113 height 14
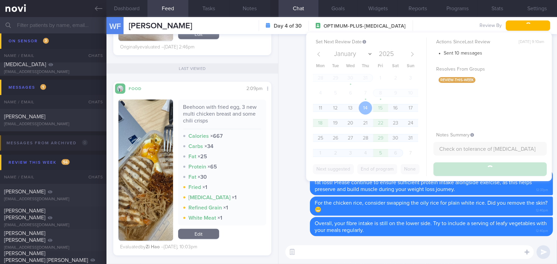
scroll to position [1861, 0]
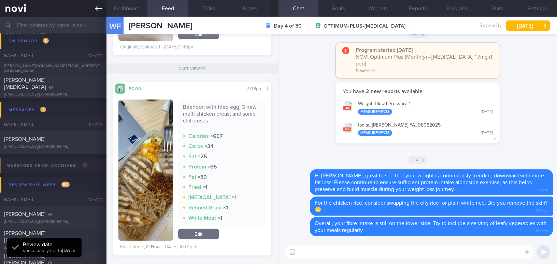
click at [96, 8] on icon at bounding box center [99, 9] width 8 height 8
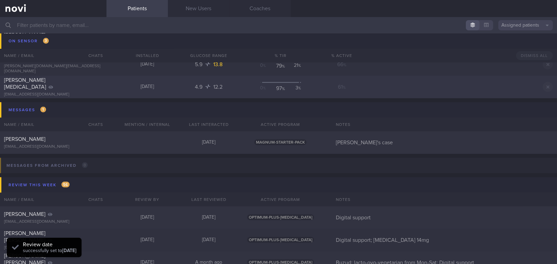
click at [63, 87] on div "[PERSON_NAME][MEDICAL_DATA] [EMAIL_ADDRESS][DOMAIN_NAME]" at bounding box center [53, 87] width 107 height 20
select select "7"
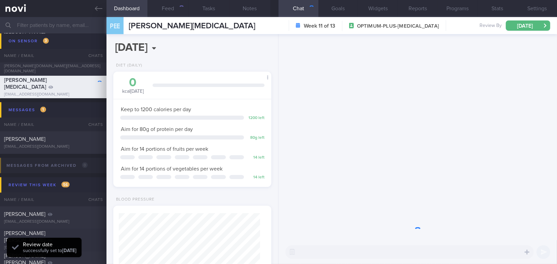
scroll to position [90, 144]
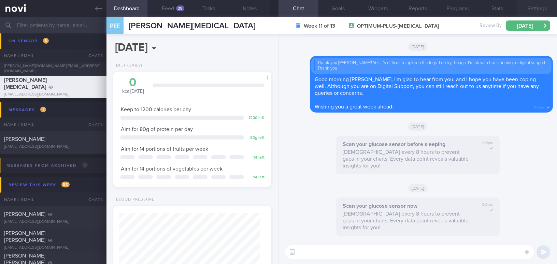
click at [534, 6] on button "Settings" at bounding box center [538, 8] width 40 height 17
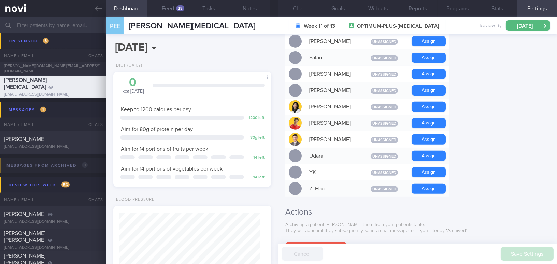
scroll to position [617, 0]
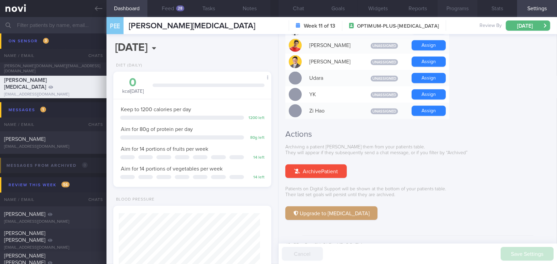
click at [449, 11] on button "Programs" at bounding box center [458, 8] width 40 height 17
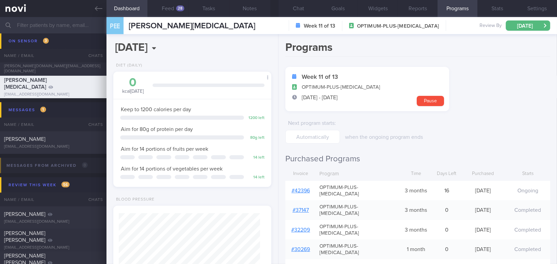
click at [305, 188] on link "# 42396" at bounding box center [301, 190] width 18 height 5
click at [102, 8] on link at bounding box center [53, 8] width 107 height 17
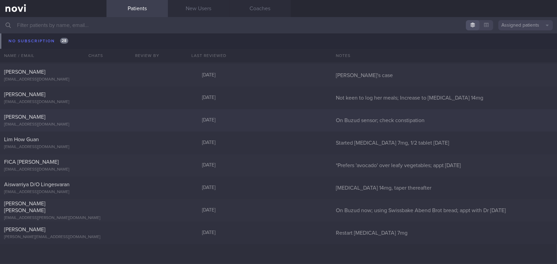
scroll to position [6794, 0]
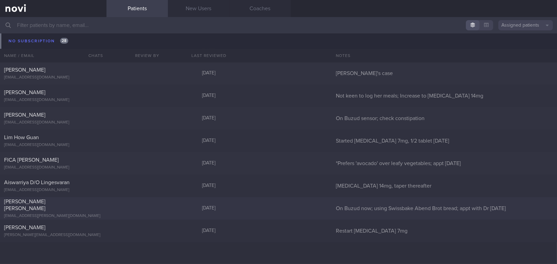
click at [45, 204] on span "[PERSON_NAME] [PERSON_NAME]" at bounding box center [24, 205] width 41 height 12
select select "7"
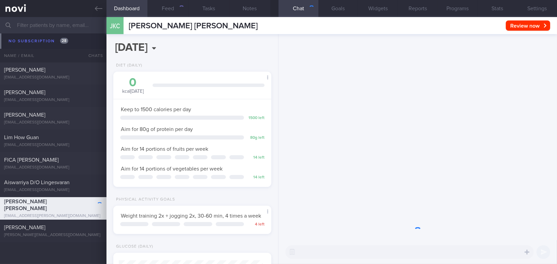
scroll to position [80, 141]
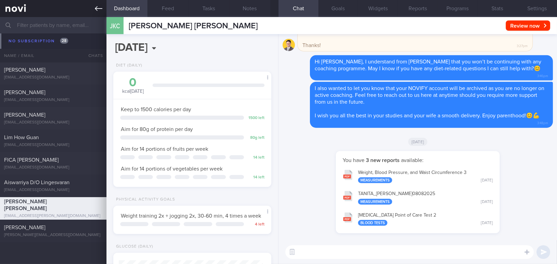
click at [99, 9] on icon at bounding box center [99, 8] width 8 height 5
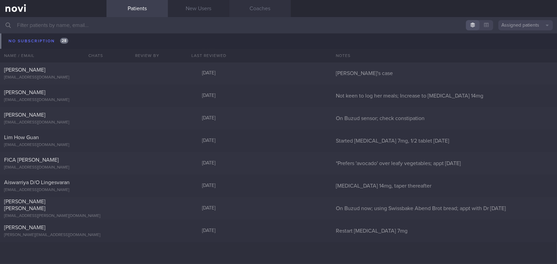
click at [259, 11] on link "Coaches" at bounding box center [260, 8] width 61 height 17
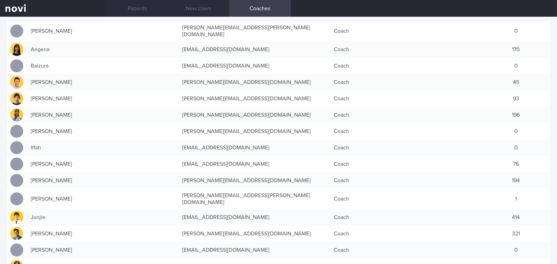
scroll to position [31, 0]
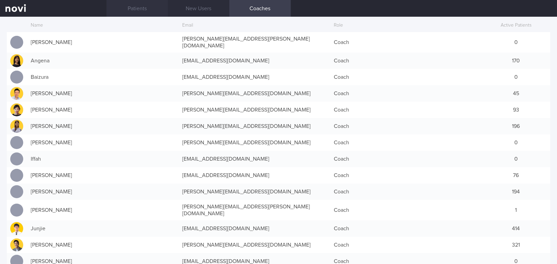
click at [129, 11] on link "Patients" at bounding box center [137, 8] width 61 height 17
